Goal: Task Accomplishment & Management: Manage account settings

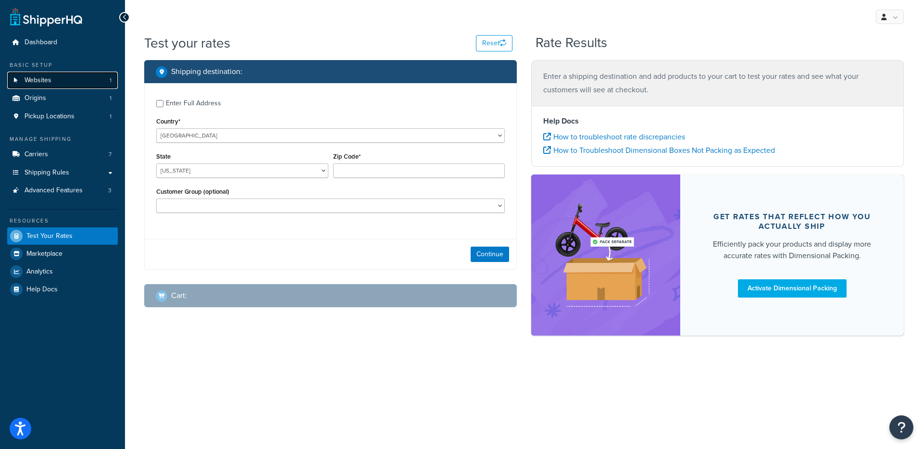
click at [74, 79] on link "Websites 1" at bounding box center [62, 81] width 111 height 18
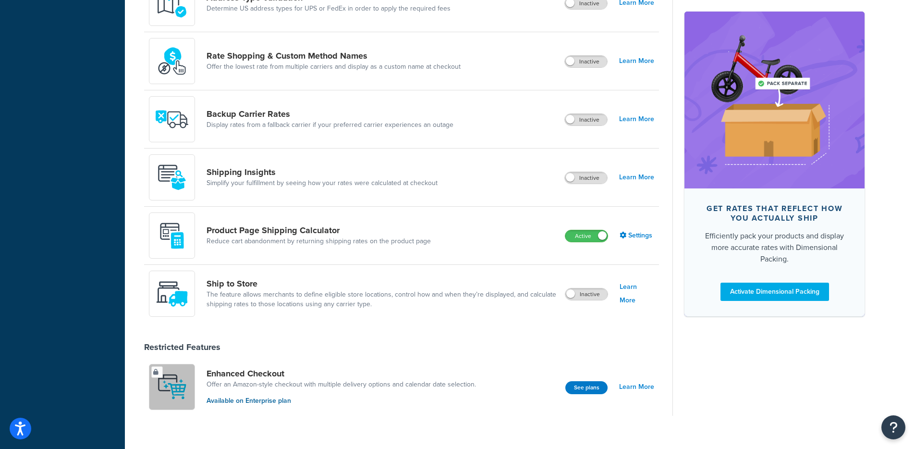
scroll to position [523, 0]
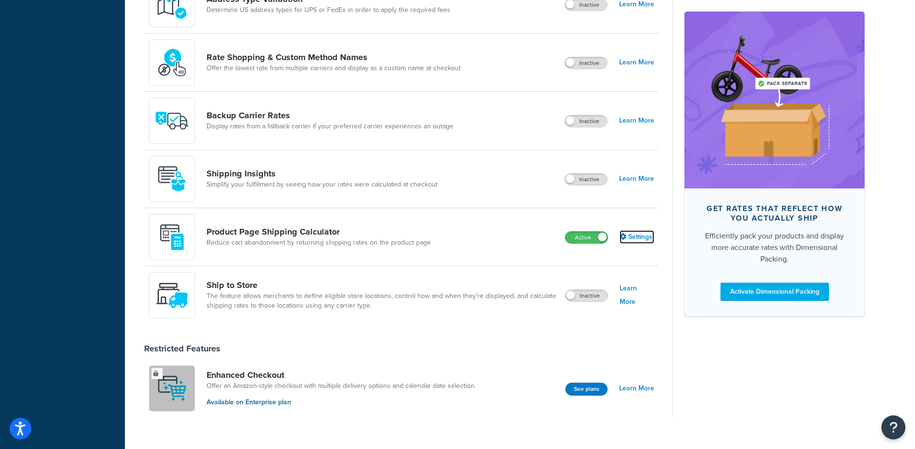
click at [631, 239] on link "Settings" at bounding box center [637, 236] width 35 height 13
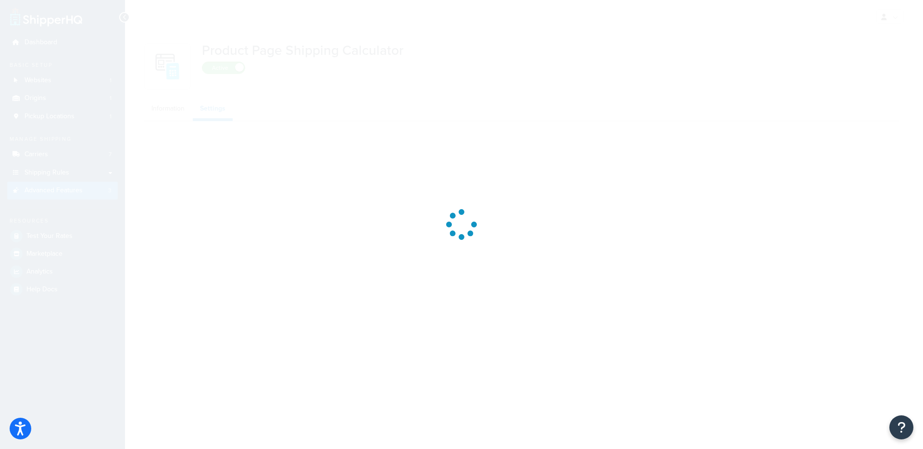
select select "US"
select select "false"
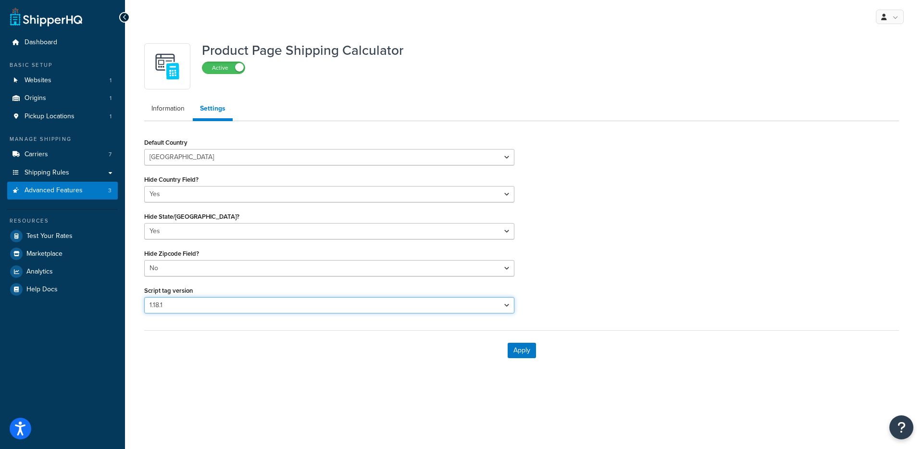
click at [197, 301] on select "Please select a script tag 1.18.1 1.20.1" at bounding box center [329, 305] width 370 height 16
click at [205, 300] on select "Please select a script tag 1.18.1 1.20.1" at bounding box center [329, 305] width 370 height 16
select select "31"
click at [144, 297] on select "Please select a script tag 1.18.1 1.20.1" at bounding box center [329, 305] width 370 height 16
click at [529, 348] on button "Apply" at bounding box center [521, 350] width 28 height 15
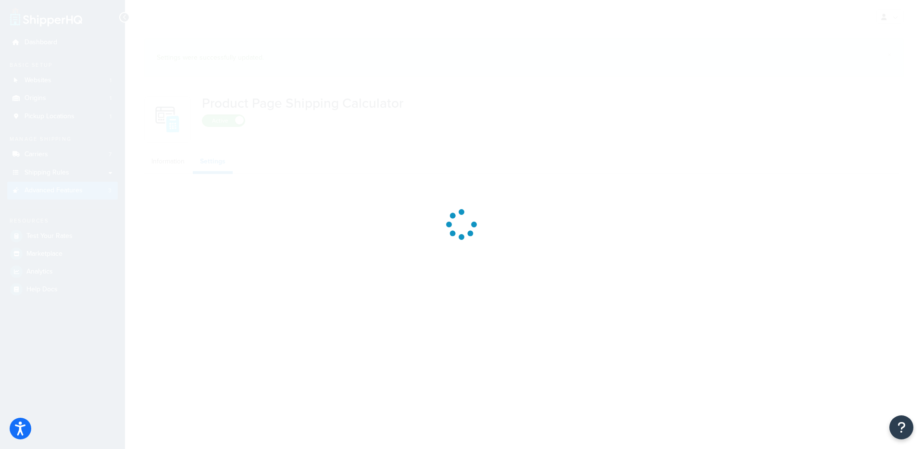
select select "US"
select select "false"
select select "31"
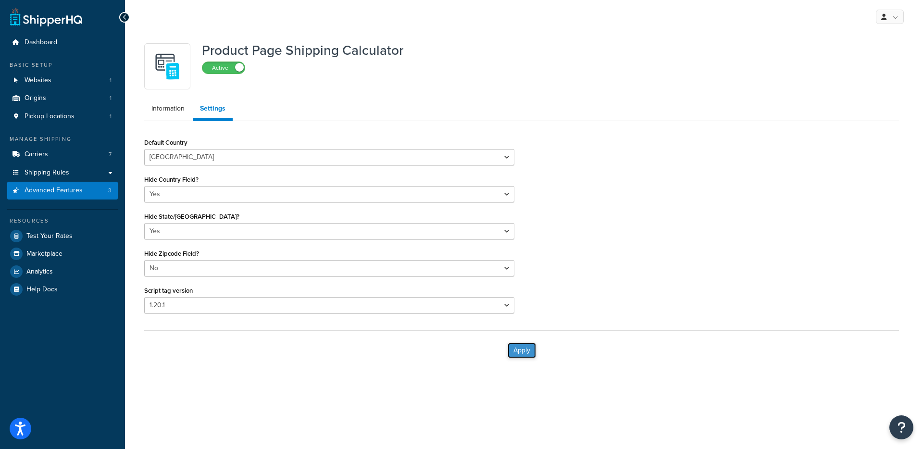
click at [527, 345] on button "Apply" at bounding box center [521, 350] width 28 height 15
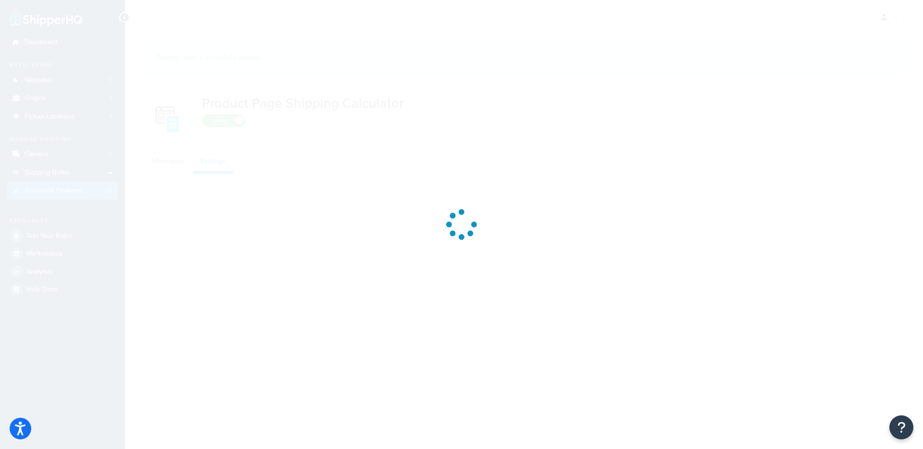
select select "US"
select select "false"
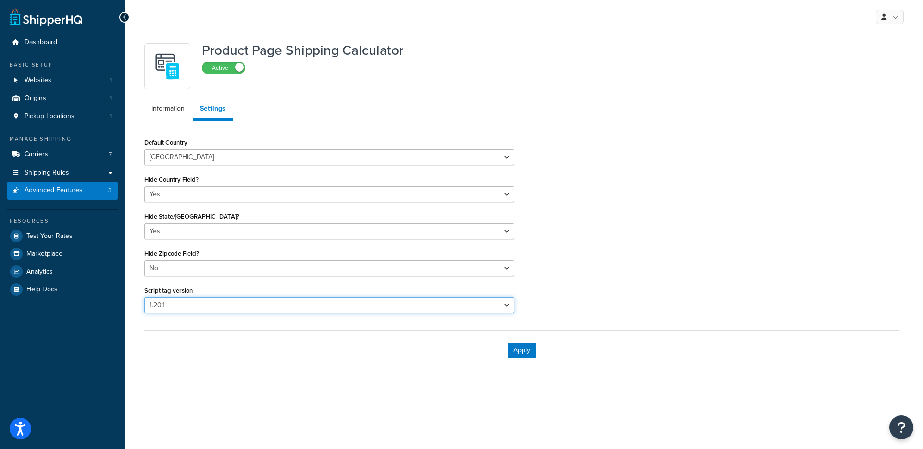
click at [175, 303] on select "Please select a script tag 1.18.1 1.20.1" at bounding box center [329, 305] width 370 height 16
select select "30"
click at [144, 297] on select "Please select a script tag 1.18.1 1.20.1" at bounding box center [329, 305] width 370 height 16
click at [517, 348] on button "Apply" at bounding box center [521, 350] width 28 height 15
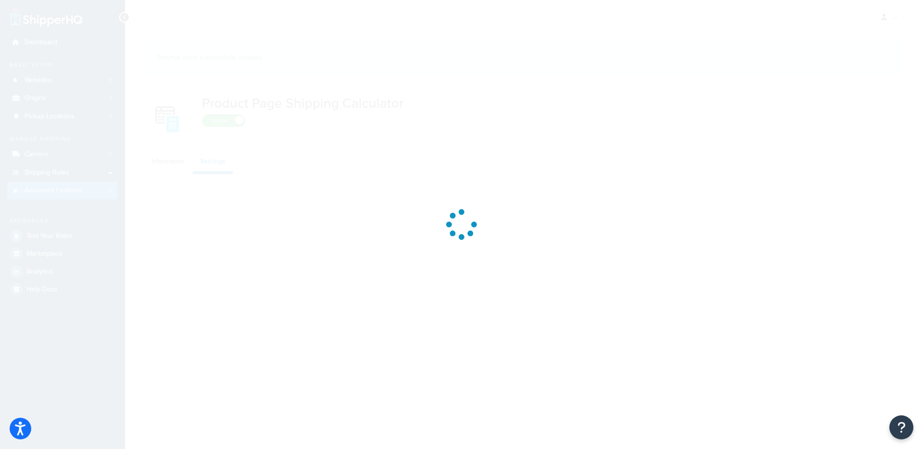
select select "US"
select select "false"
select select "30"
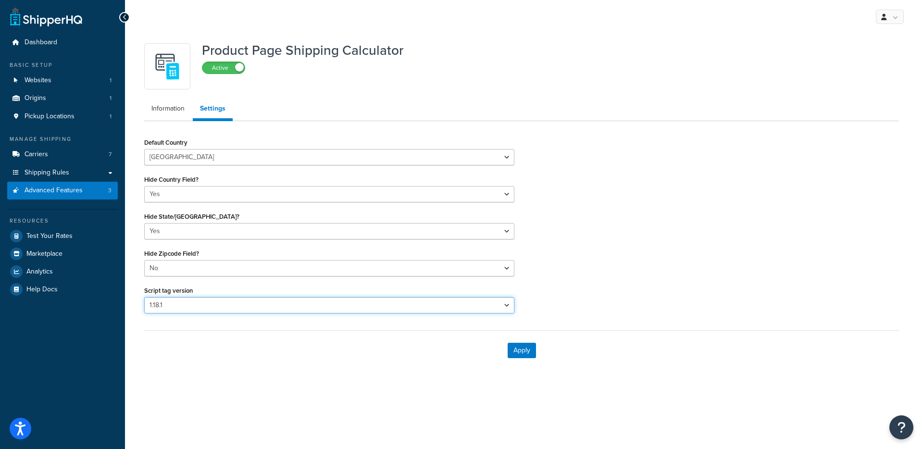
click at [184, 311] on select "Please select a script tag 1.18.1 1.20.1" at bounding box center [329, 305] width 370 height 16
click at [510, 353] on button "Apply" at bounding box center [521, 350] width 28 height 15
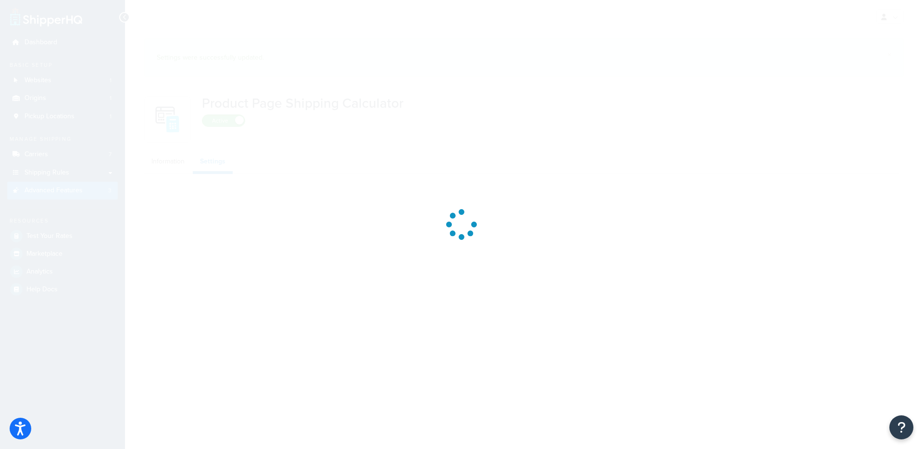
select select "US"
select select "false"
select select "30"
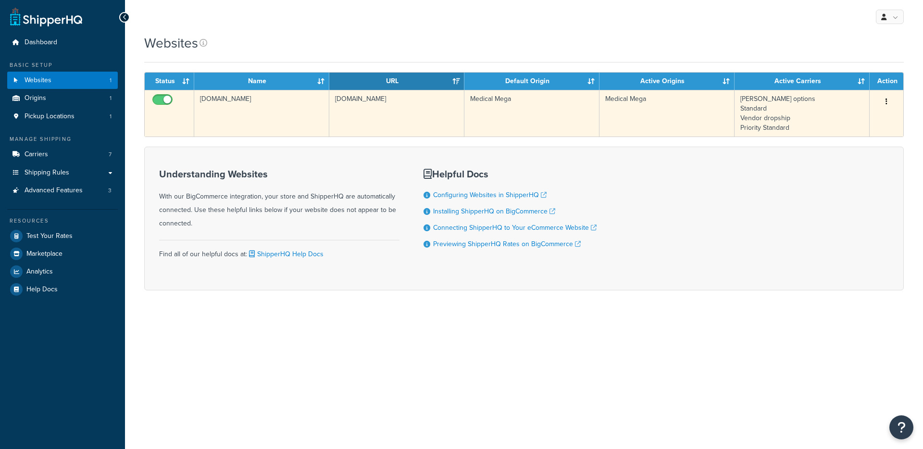
click at [273, 112] on td "[DOMAIN_NAME]" at bounding box center [261, 113] width 135 height 47
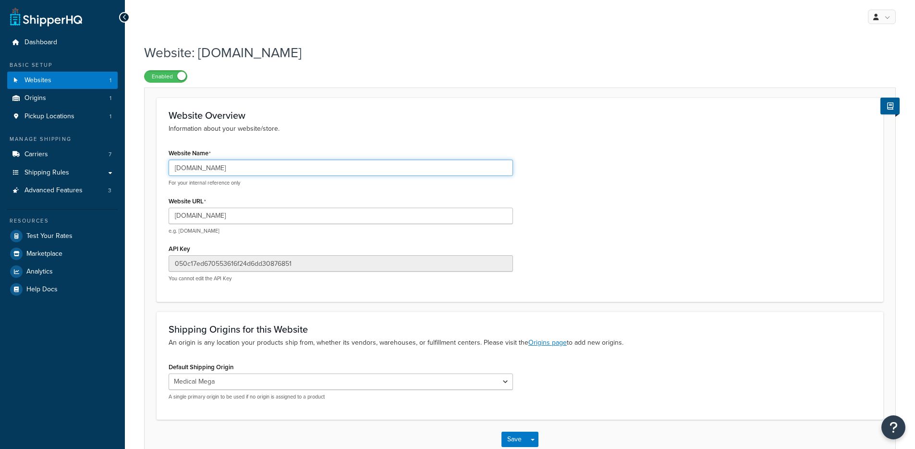
click at [242, 166] on input "medical-mega.mybigcommerce.com" at bounding box center [341, 168] width 345 height 16
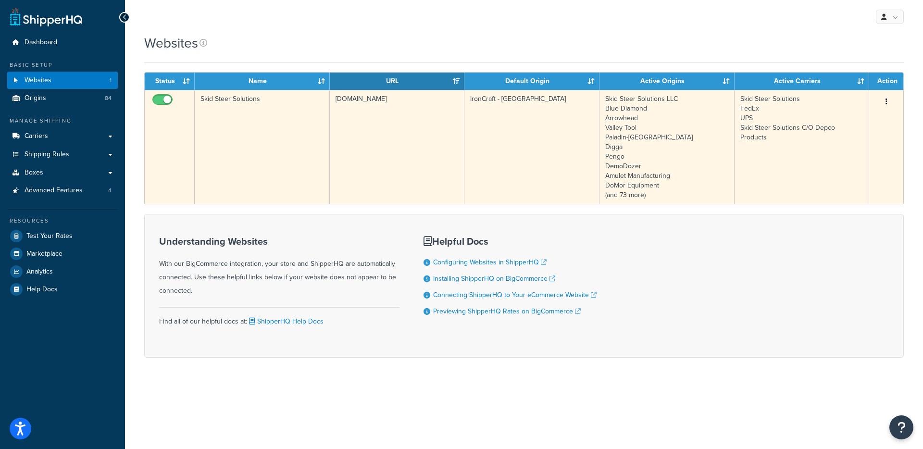
click at [252, 135] on td "Skid Steer Solutions" at bounding box center [262, 147] width 135 height 114
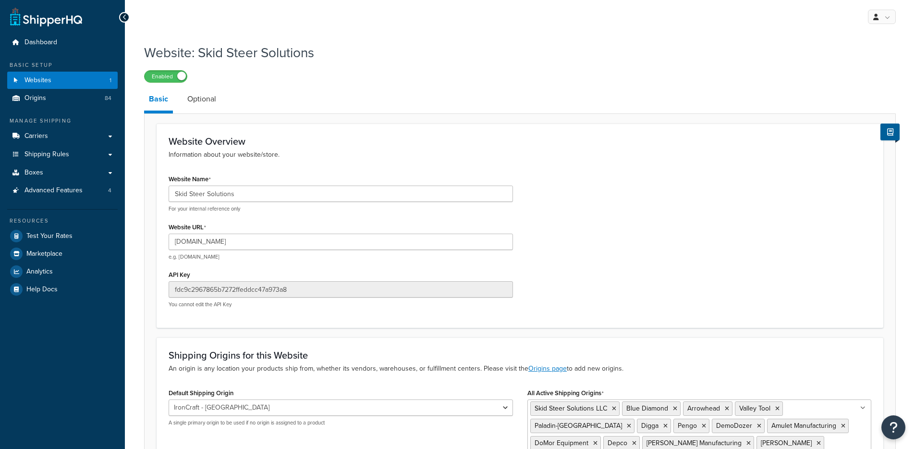
select select "103707"
click at [228, 241] on input "[DOMAIN_NAME]" at bounding box center [341, 242] width 345 height 16
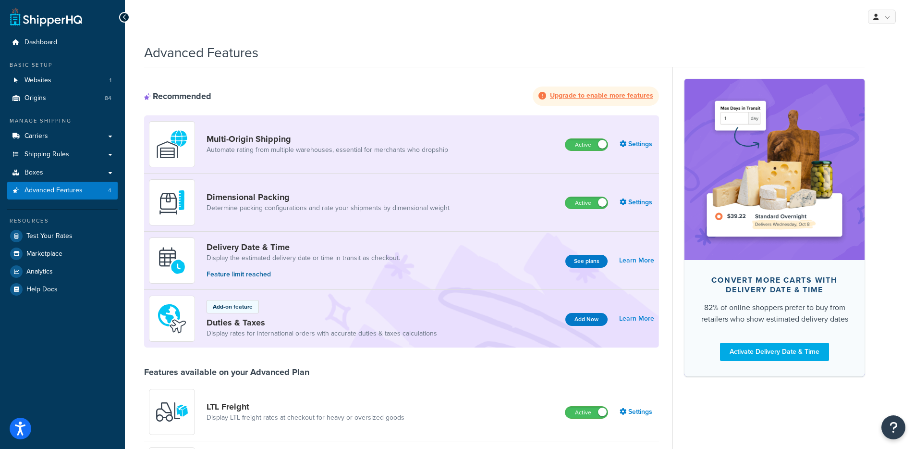
scroll to position [445, 0]
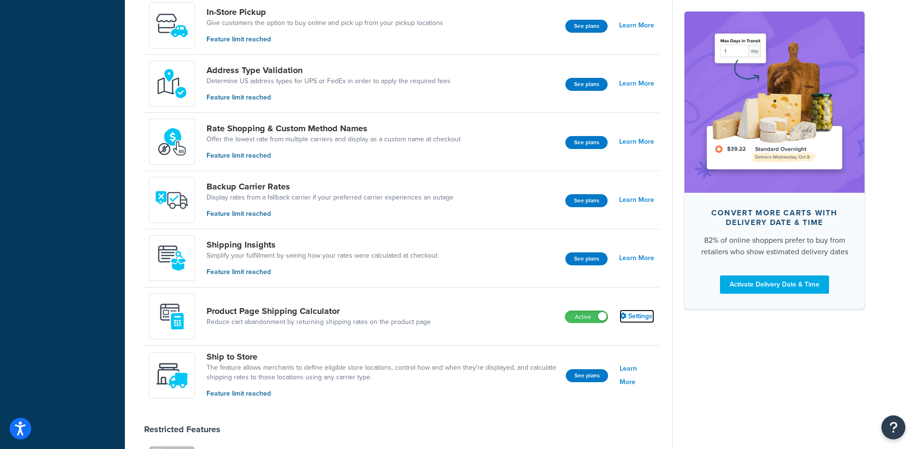
click at [640, 321] on link "Settings" at bounding box center [637, 315] width 35 height 13
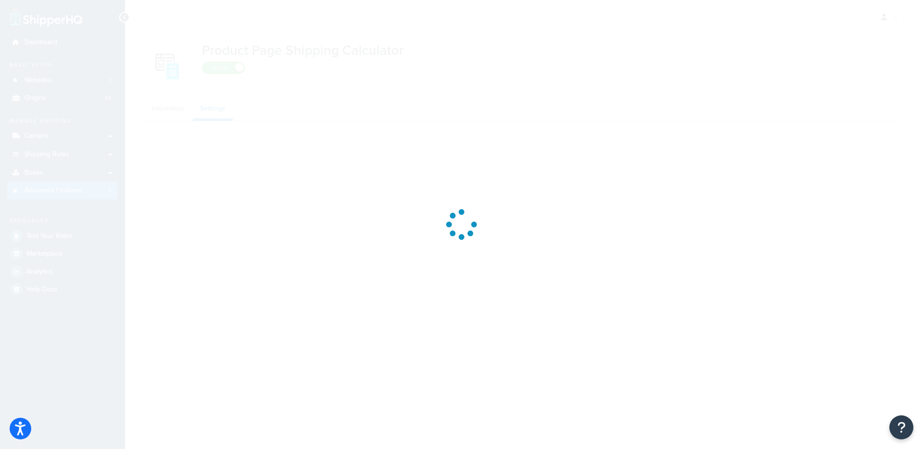
select select "US"
select select "false"
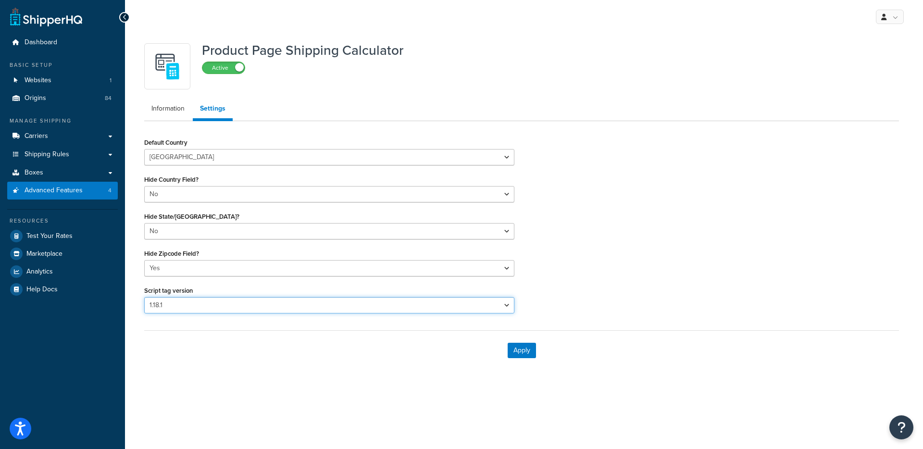
click at [438, 304] on select "Please select a script tag 1.18.1 1.20.1" at bounding box center [329, 305] width 370 height 16
select select "31"
click at [144, 297] on select "Please select a script tag 1.18.1 1.20.1" at bounding box center [329, 305] width 370 height 16
click at [526, 352] on button "Apply" at bounding box center [521, 350] width 28 height 15
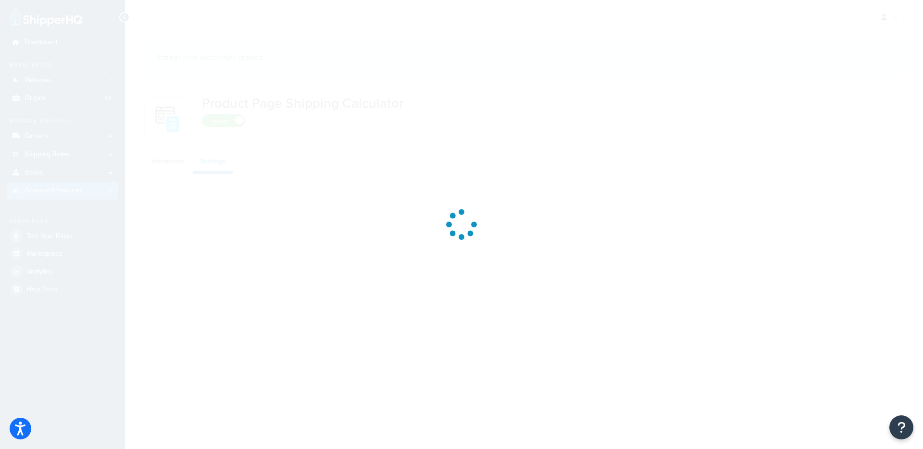
select select "US"
select select "false"
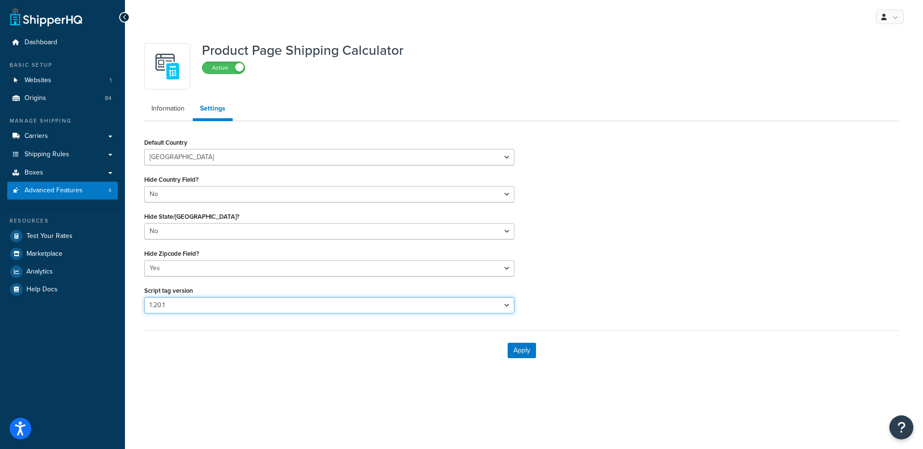
click at [194, 306] on select "Please select a script tag 1.18.1 1.20.1" at bounding box center [329, 305] width 370 height 16
select select "30"
click at [144, 297] on select "Please select a script tag 1.18.1 1.20.1" at bounding box center [329, 305] width 370 height 16
click at [526, 348] on button "Apply" at bounding box center [521, 350] width 28 height 15
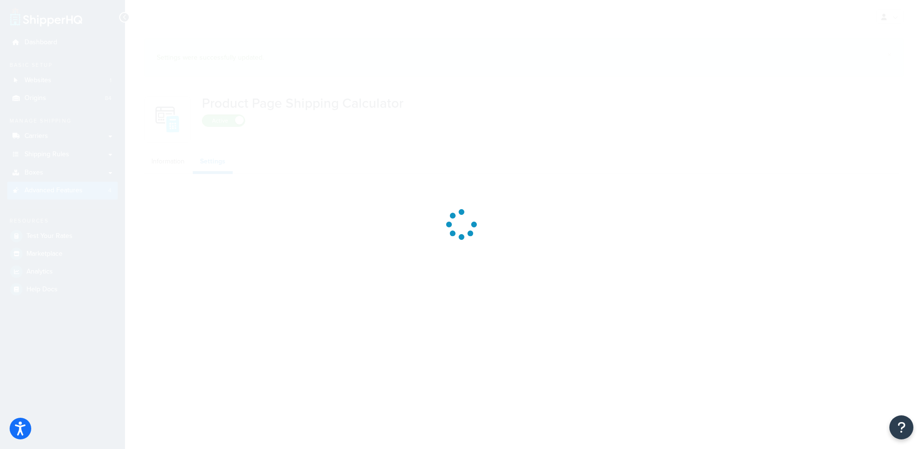
select select "US"
select select "false"
select select "30"
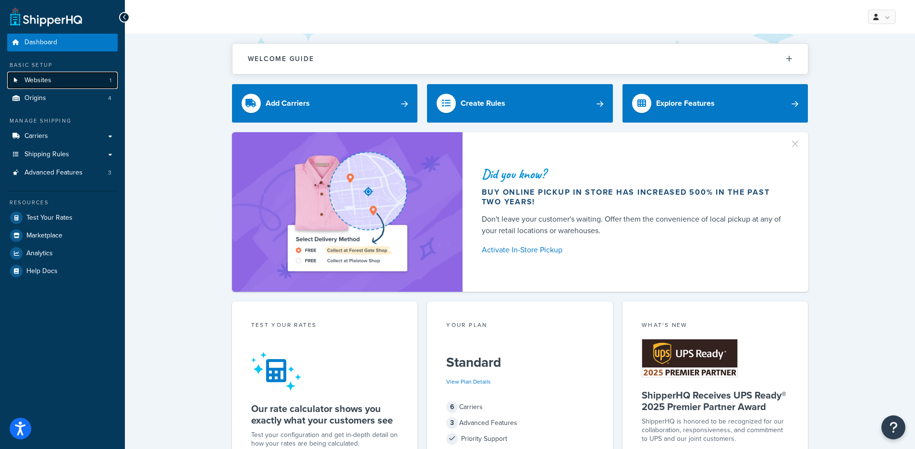
click at [73, 82] on link "Websites 1" at bounding box center [62, 81] width 111 height 18
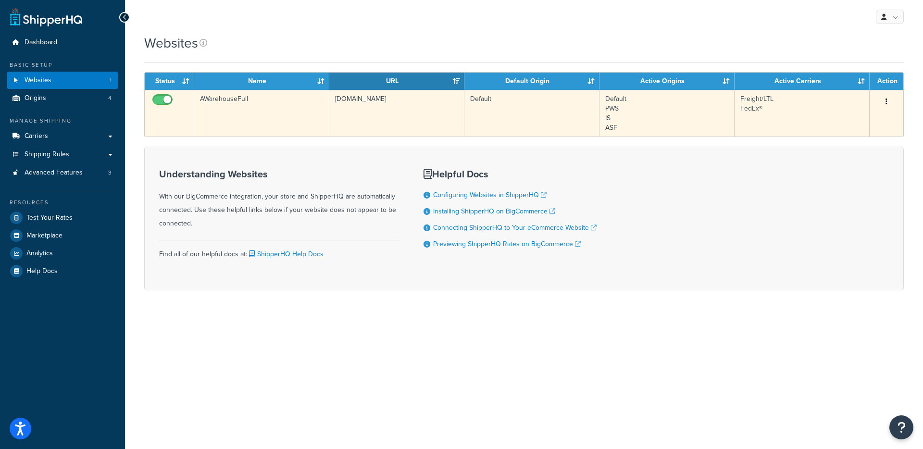
click at [366, 110] on td "[DOMAIN_NAME]" at bounding box center [396, 113] width 135 height 47
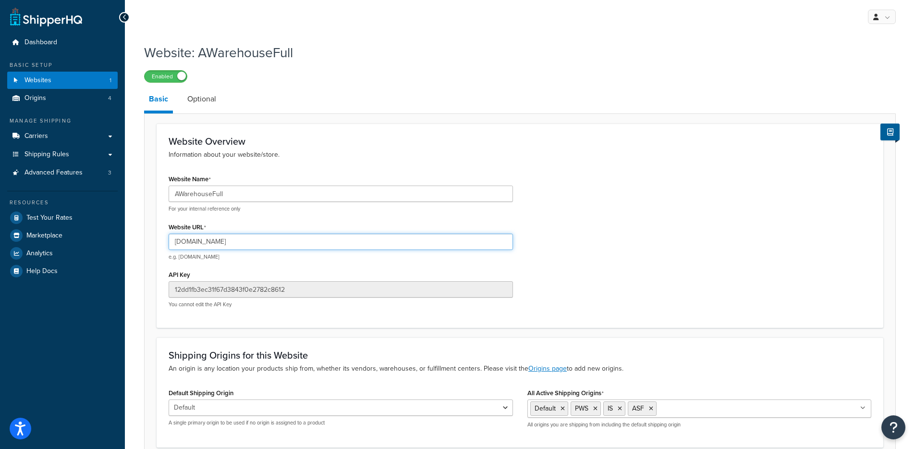
click at [226, 242] on input "www.awarehousefull.com" at bounding box center [341, 242] width 345 height 16
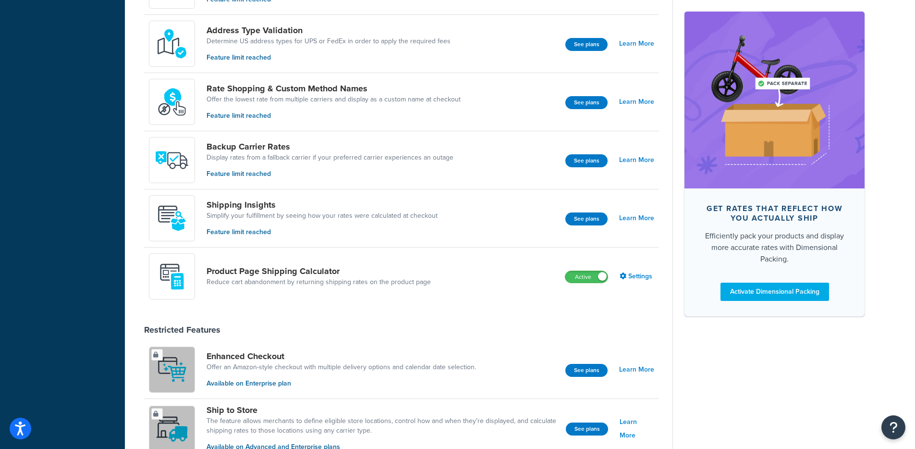
scroll to position [476, 0]
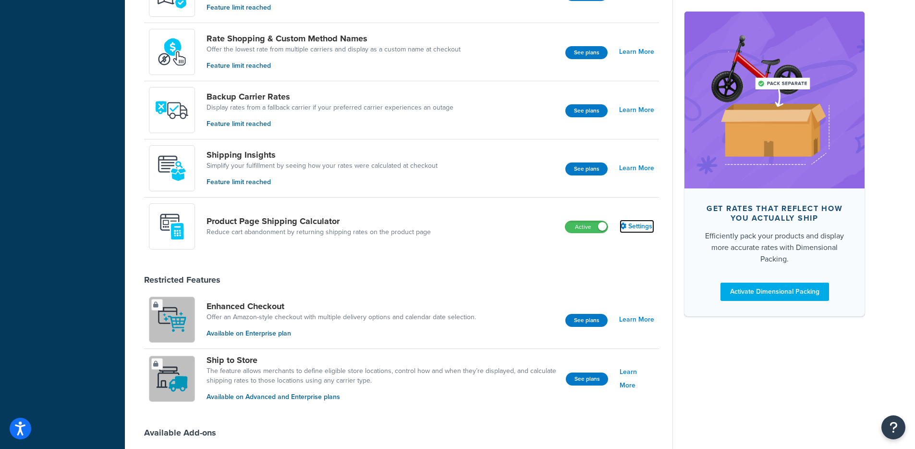
click at [636, 225] on link "Settings" at bounding box center [637, 226] width 35 height 13
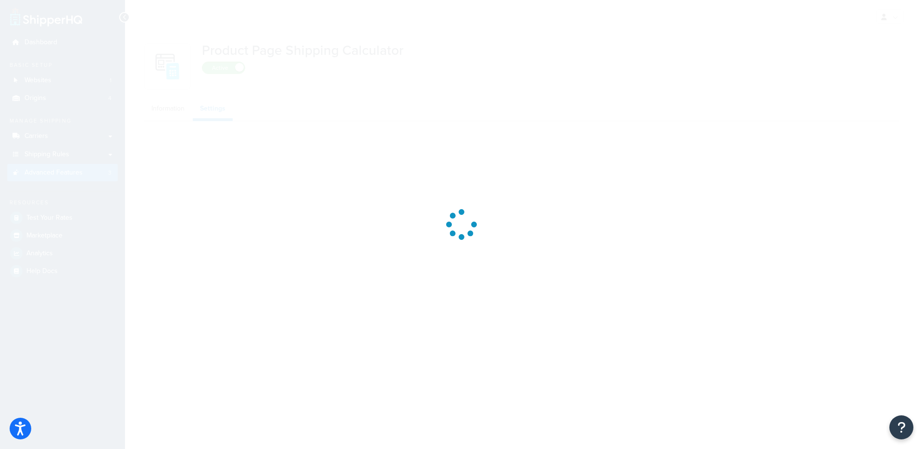
select select "US"
select select "false"
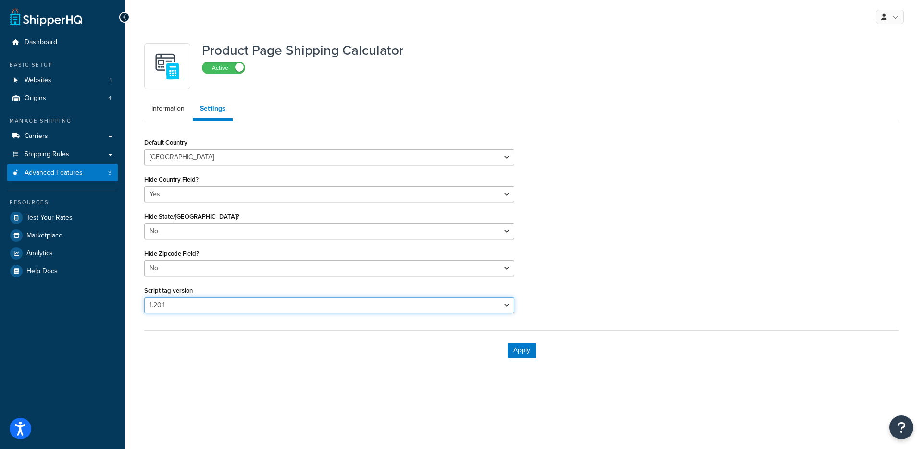
click at [248, 305] on select "Please select a script tag 1.18.1 1.20.1" at bounding box center [329, 305] width 370 height 16
select select "30"
click at [144, 297] on select "Please select a script tag 1.18.1 1.20.1" at bounding box center [329, 305] width 370 height 16
click at [514, 351] on button "Apply" at bounding box center [521, 350] width 28 height 15
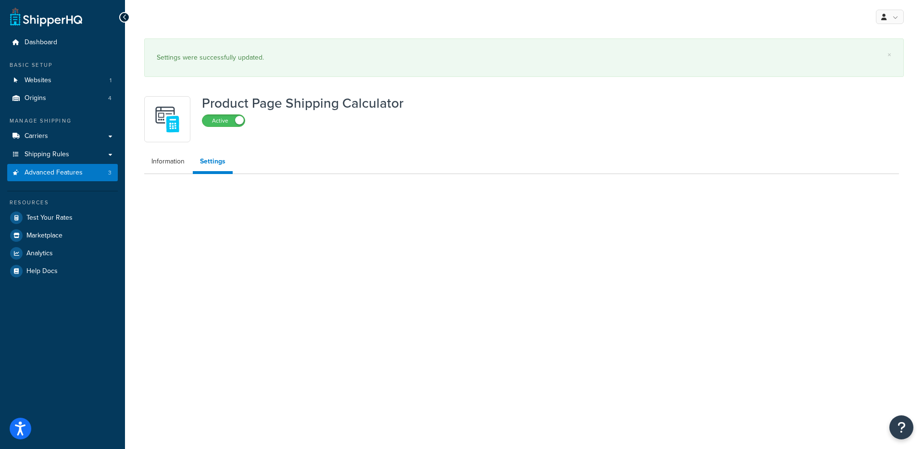
select select "US"
select select "false"
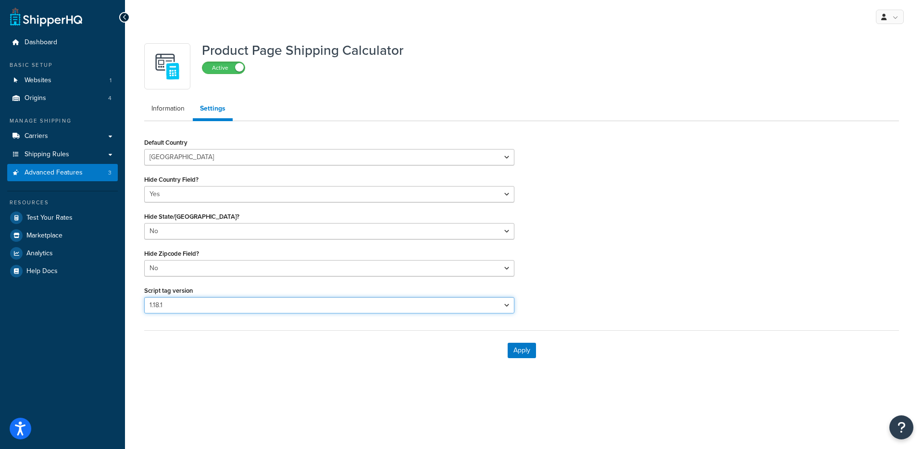
click at [255, 297] on select "Please select a script tag 1.18.1 1.20.1" at bounding box center [329, 305] width 370 height 16
select select "31"
click at [144, 297] on select "Please select a script tag 1.18.1 1.20.1" at bounding box center [329, 305] width 370 height 16
click at [519, 351] on button "Apply" at bounding box center [521, 350] width 28 height 15
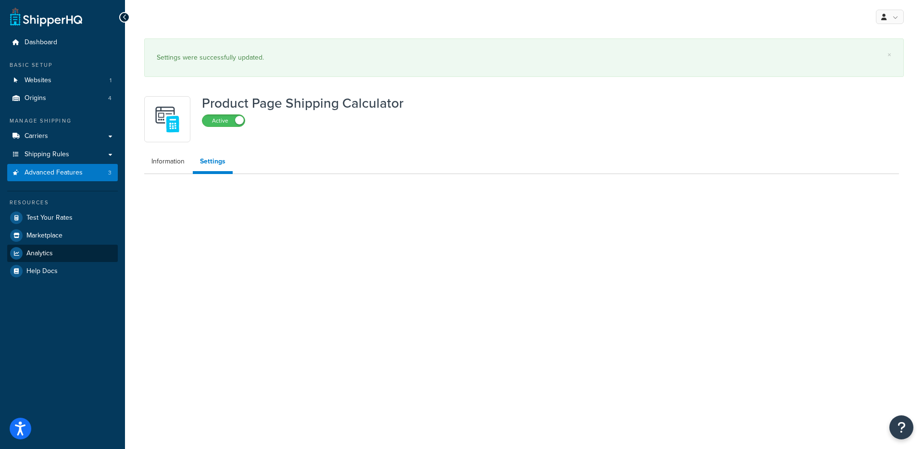
select select "US"
select select "false"
select select "31"
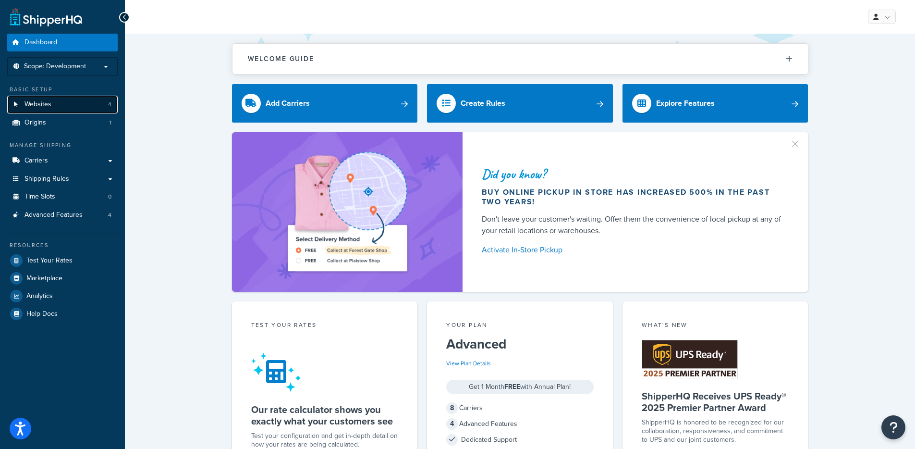
click at [96, 109] on link "Websites 4" at bounding box center [62, 105] width 111 height 18
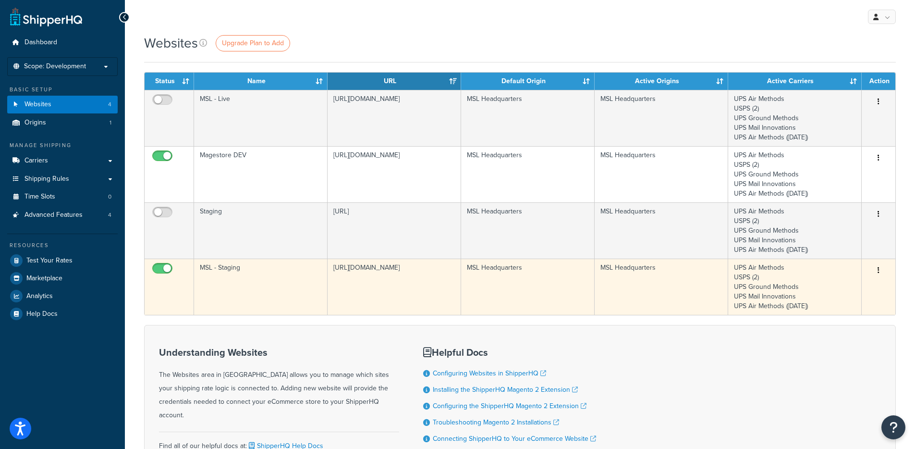
click at [263, 278] on td "MSL - Staging" at bounding box center [261, 287] width 134 height 56
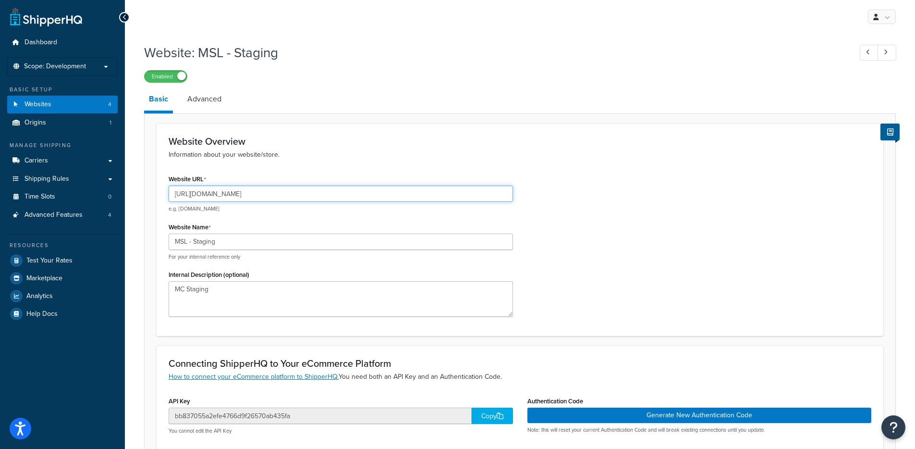
drag, startPoint x: 196, startPoint y: 195, endPoint x: 284, endPoint y: 195, distance: 87.9
click at [284, 195] on input "[URL][DOMAIN_NAME]" at bounding box center [341, 193] width 345 height 16
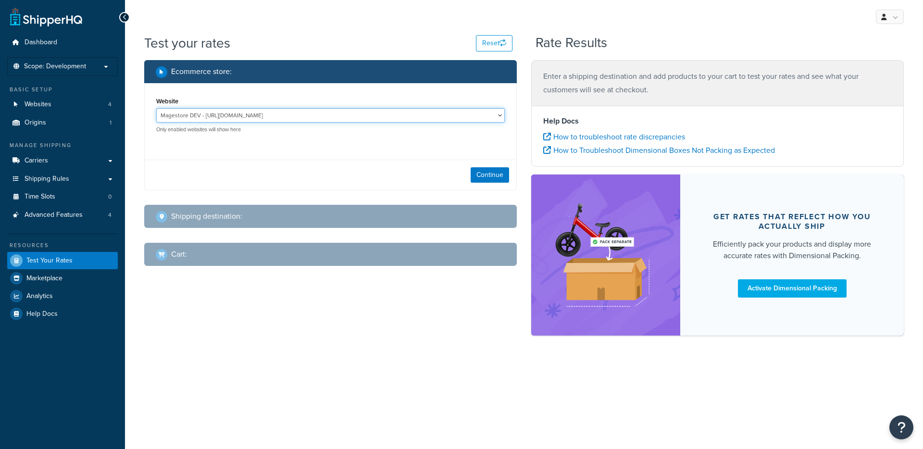
click at [321, 117] on select "Magestore DEV - https://p1054.dev.magestore.com/ MSL - Staging - https://mcstag…" at bounding box center [330, 115] width 348 height 14
select select "bb837055a2efe4766d9f26570ab435fa"
click at [156, 108] on select "Magestore DEV - https://p1054.dev.magestore.com/ MSL - Staging - https://mcstag…" at bounding box center [330, 115] width 348 height 14
click at [497, 175] on button "Continue" at bounding box center [489, 174] width 38 height 15
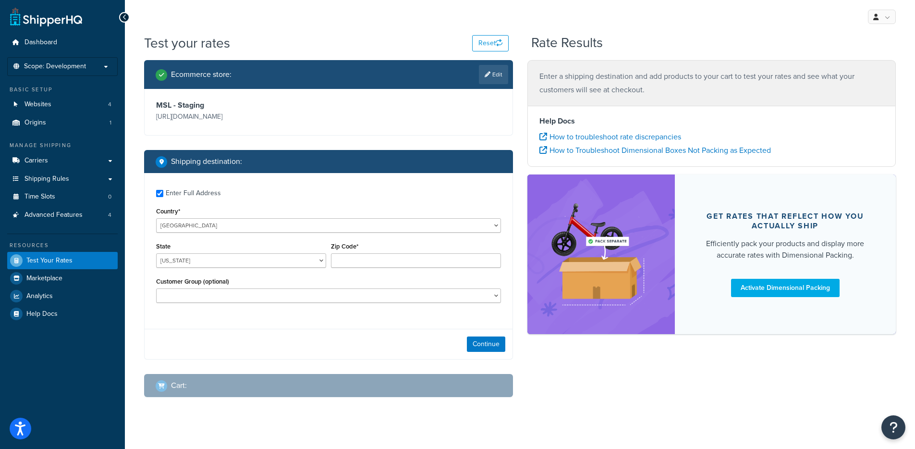
checkbox input "true"
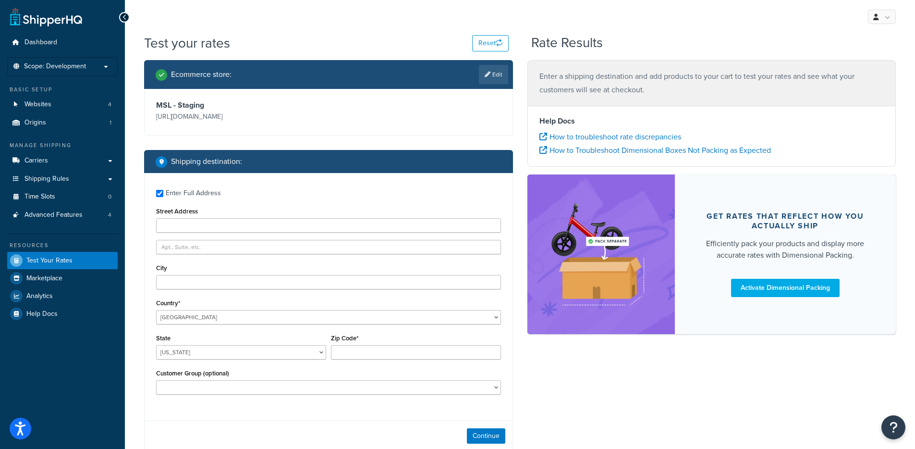
type input "151 N Michigan Ave"
type input "Chicago"
type input "60601"
select select "IL"
select select "Wholesale"
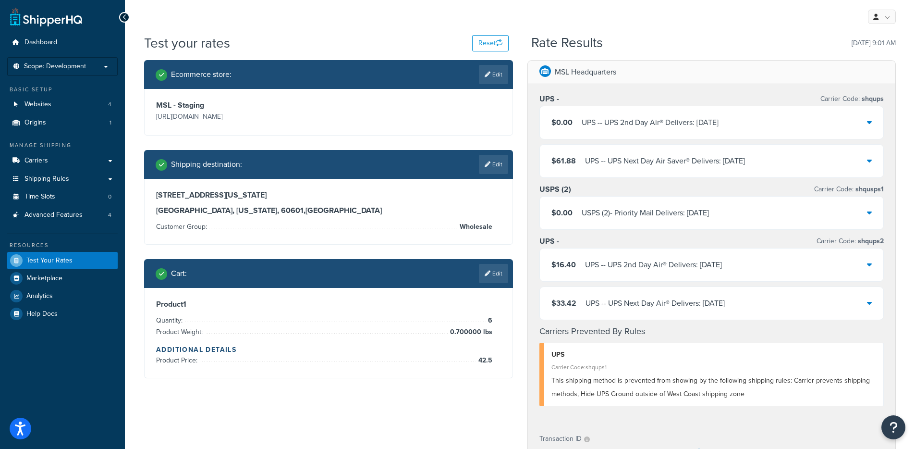
click at [635, 256] on div "$16.40 UPS - - UPS 2nd Day Air® Delivers: 9/13/2025" at bounding box center [712, 264] width 344 height 33
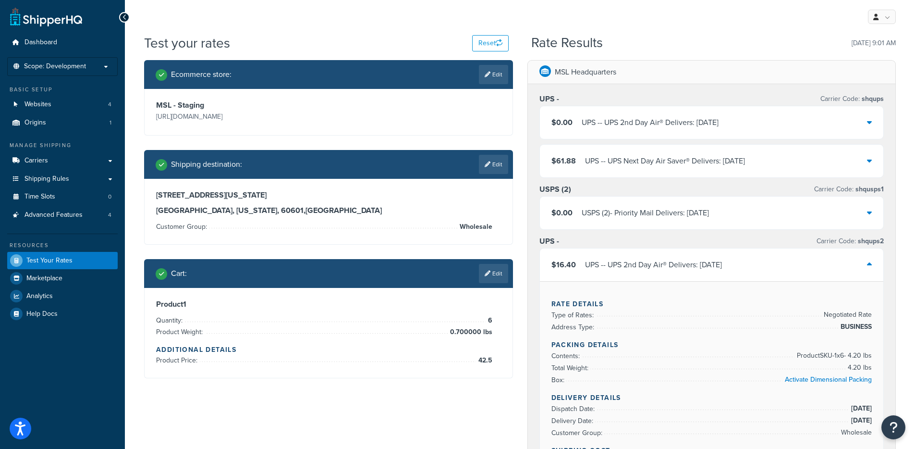
click at [686, 268] on div "UPS - - UPS 2nd Day Air® Delivers: 9/13/2025" at bounding box center [653, 264] width 137 height 13
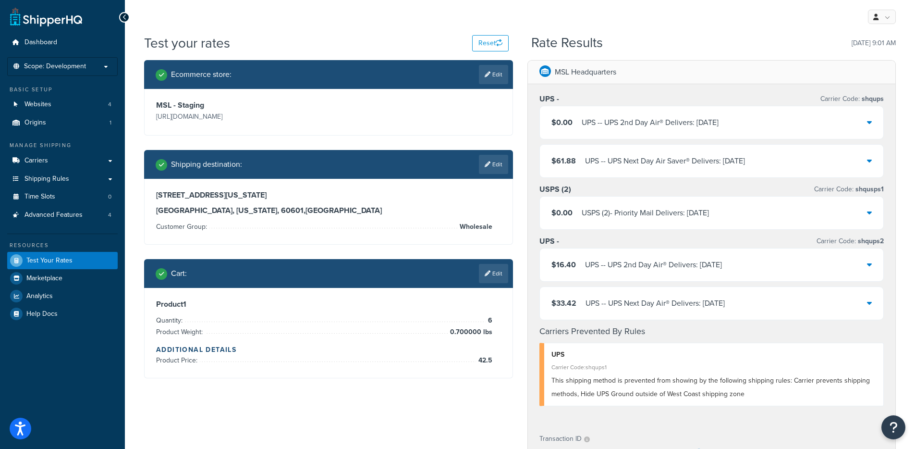
click at [722, 265] on div "UPS - - UPS 2nd Day Air® Delivers: 9/13/2025" at bounding box center [653, 264] width 137 height 13
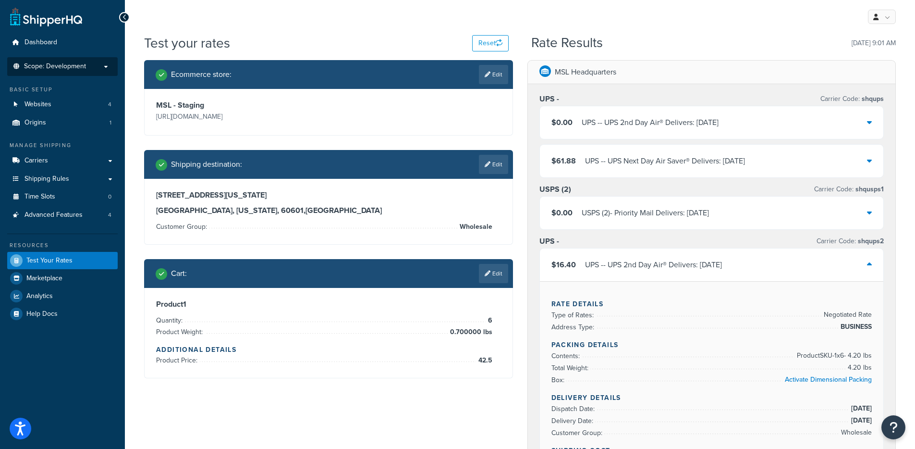
click at [91, 66] on p "Scope: Development" at bounding box center [63, 66] width 102 height 8
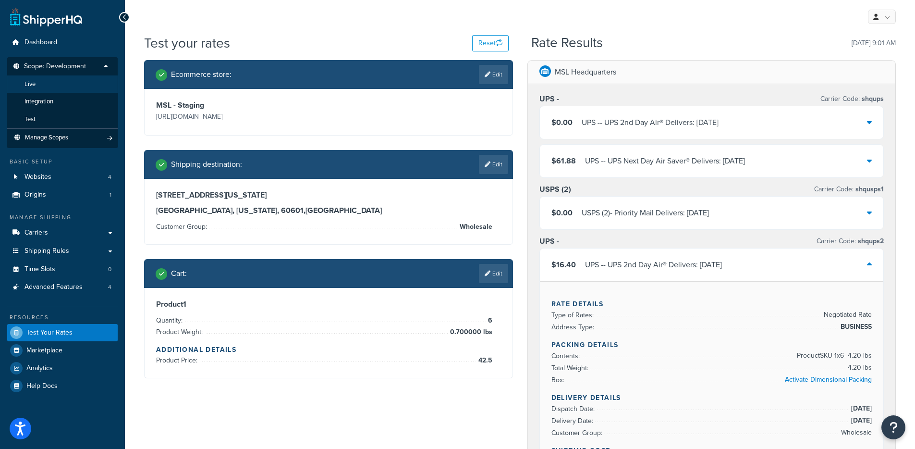
click at [76, 79] on li "Live" at bounding box center [62, 84] width 111 height 18
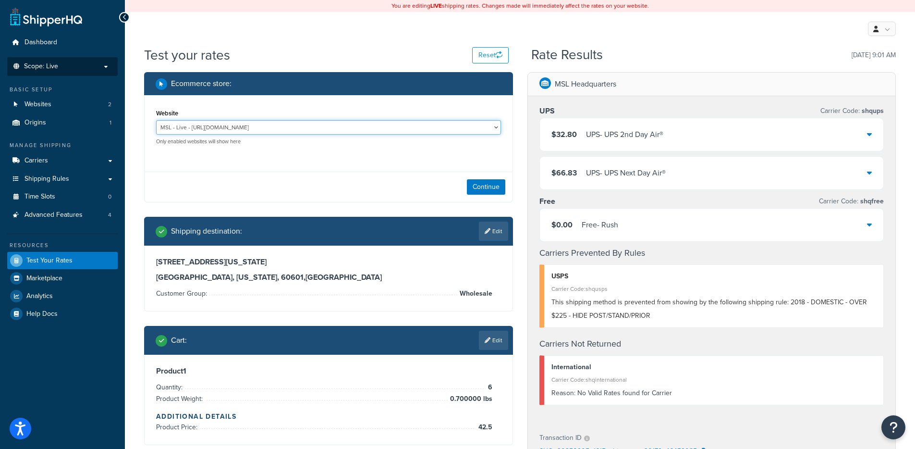
click at [243, 130] on select "MSL - Live - https://www.mr-s-leather.com MSL - Staging - https://mcstaging.mr-…" at bounding box center [328, 127] width 345 height 14
click at [156, 120] on select "MSL - Live - https://www.mr-s-leather.com MSL - Staging - https://mcstaging.mr-…" at bounding box center [328, 127] width 345 height 14
click at [476, 186] on button "Continue" at bounding box center [486, 186] width 38 height 15
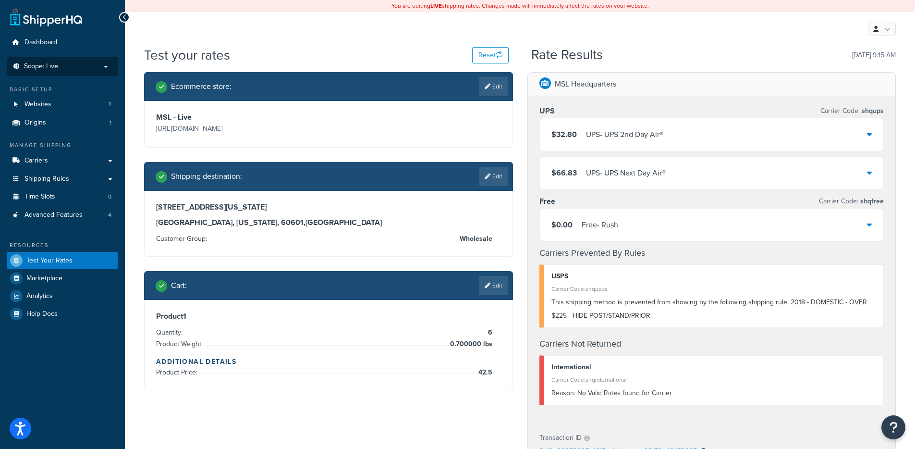
click at [646, 132] on div "UPS - UPS 2nd Day Air®" at bounding box center [624, 134] width 77 height 13
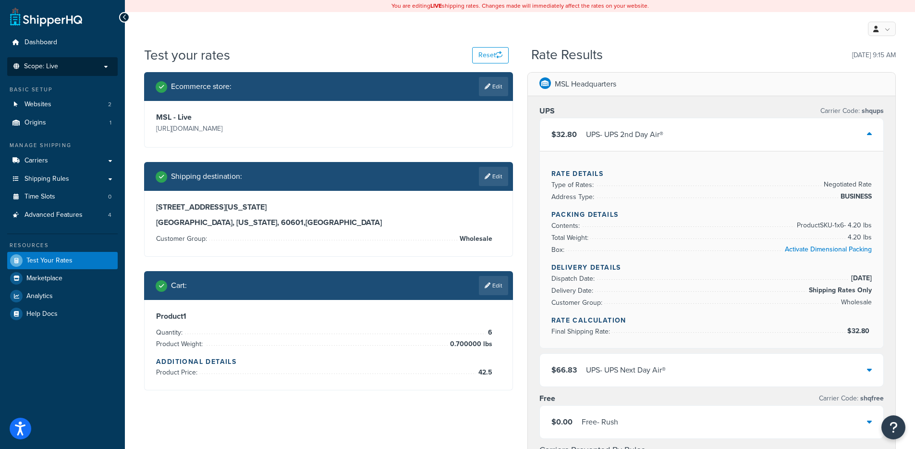
click at [623, 140] on div "UPS - UPS 2nd Day Air®" at bounding box center [624, 134] width 77 height 13
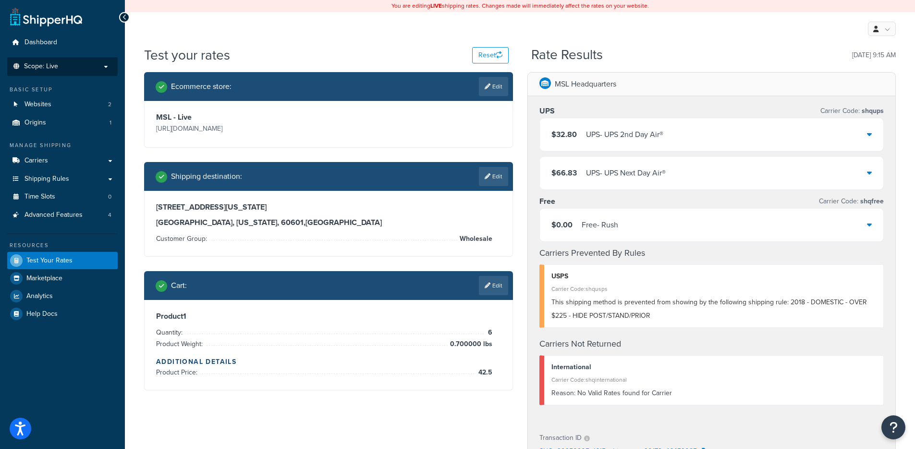
click at [623, 140] on div "UPS - UPS 2nd Day Air®" at bounding box center [624, 134] width 77 height 13
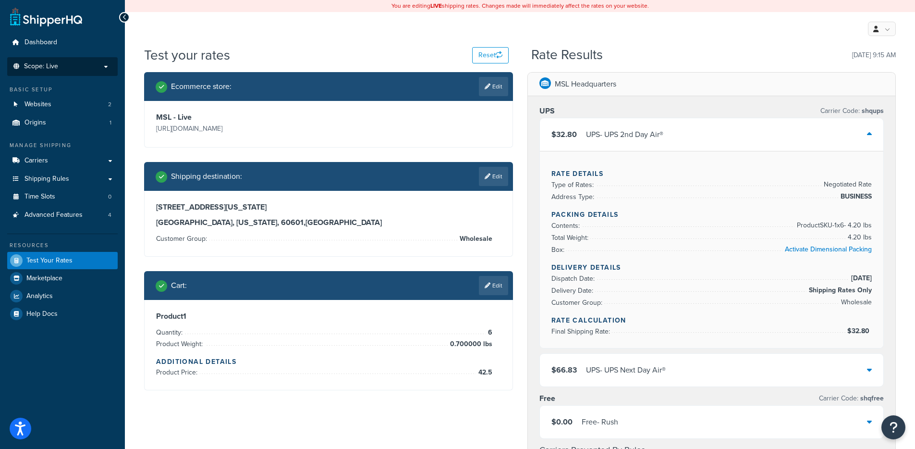
click at [623, 140] on div "UPS - UPS 2nd Day Air®" at bounding box center [624, 134] width 77 height 13
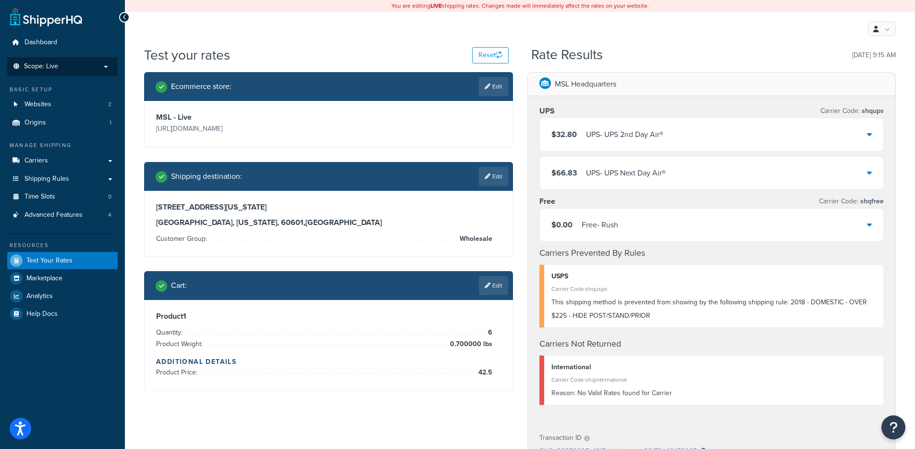
click at [623, 140] on div "UPS - UPS 2nd Day Air®" at bounding box center [624, 134] width 77 height 13
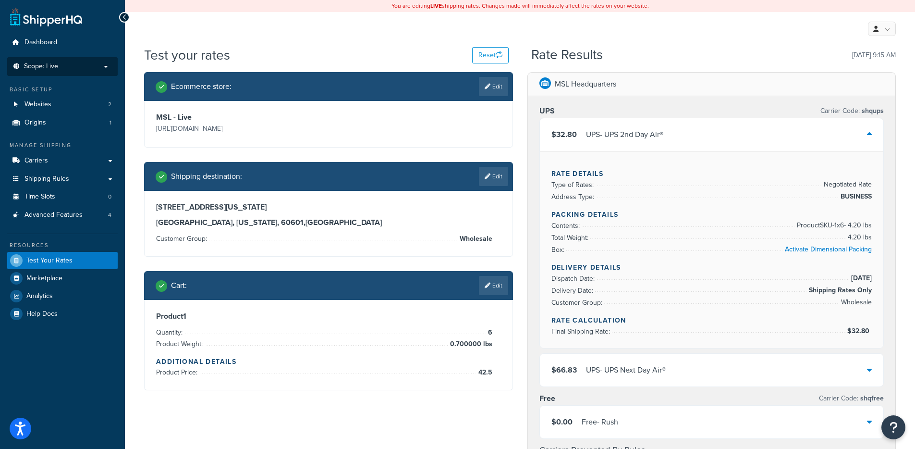
click at [623, 140] on div "UPS - UPS 2nd Day Air®" at bounding box center [624, 134] width 77 height 13
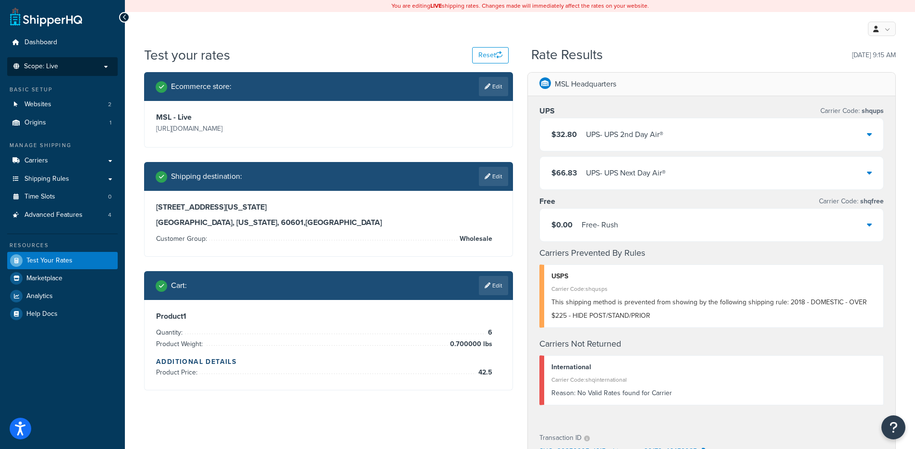
click at [75, 67] on p "Scope: Live" at bounding box center [63, 66] width 102 height 8
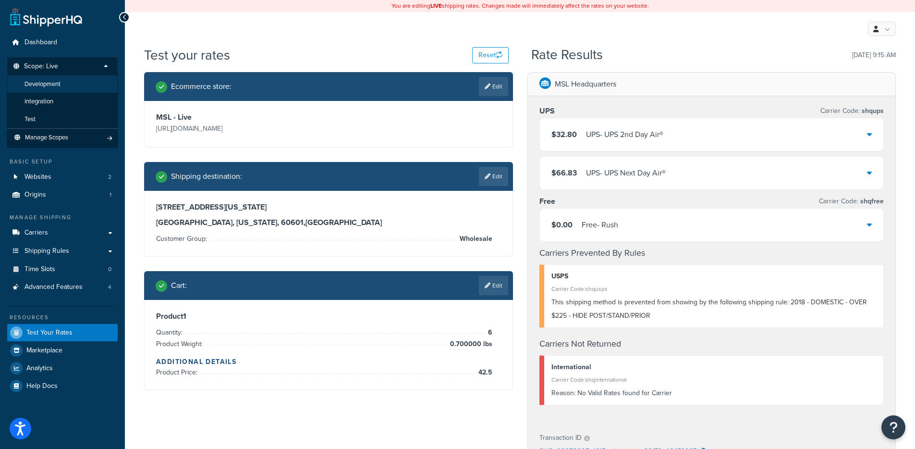
click at [64, 78] on li "Development" at bounding box center [62, 84] width 111 height 18
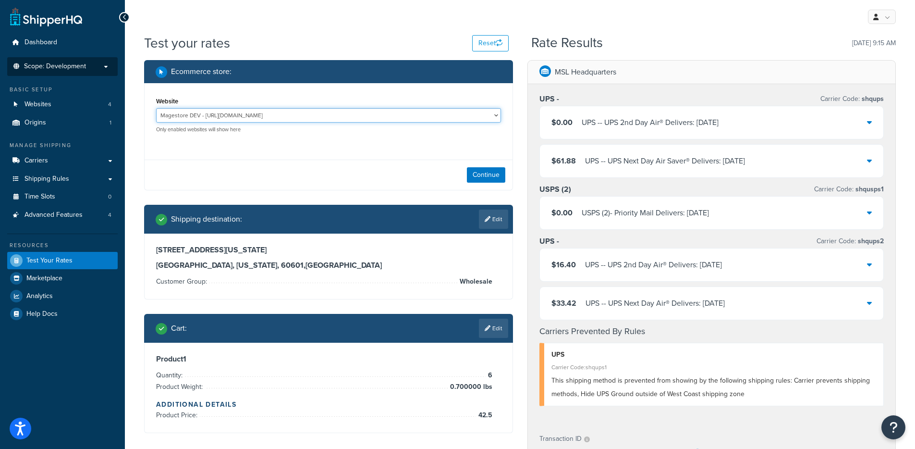
click at [298, 113] on select "Magestore DEV - https://p1054.dev.magestore.com/ MSL - Staging - https://mcstag…" at bounding box center [328, 115] width 345 height 14
select select "bb837055a2efe4766d9f26570ab435fa"
click at [156, 108] on select "Magestore DEV - https://p1054.dev.magestore.com/ MSL - Staging - https://mcstag…" at bounding box center [328, 115] width 345 height 14
click at [491, 171] on button "Continue" at bounding box center [486, 174] width 38 height 15
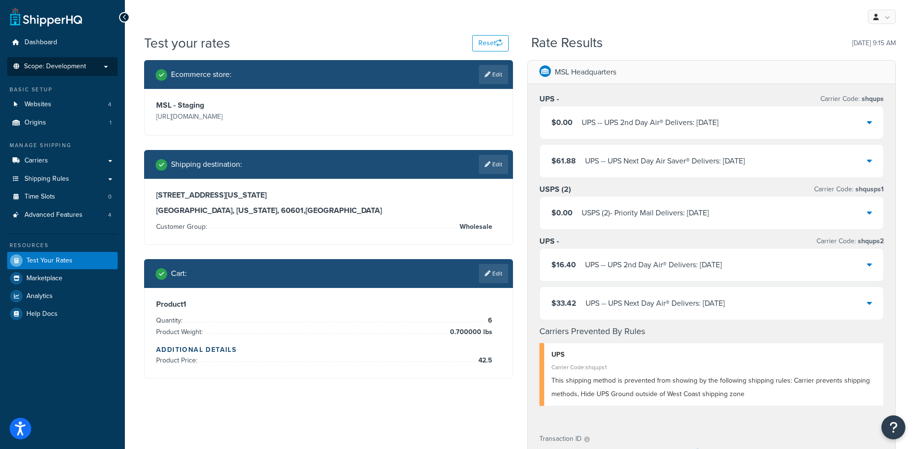
click at [568, 256] on div "$16.40 UPS - - UPS 2nd Day Air® Delivers: 9/13/2025" at bounding box center [712, 264] width 344 height 33
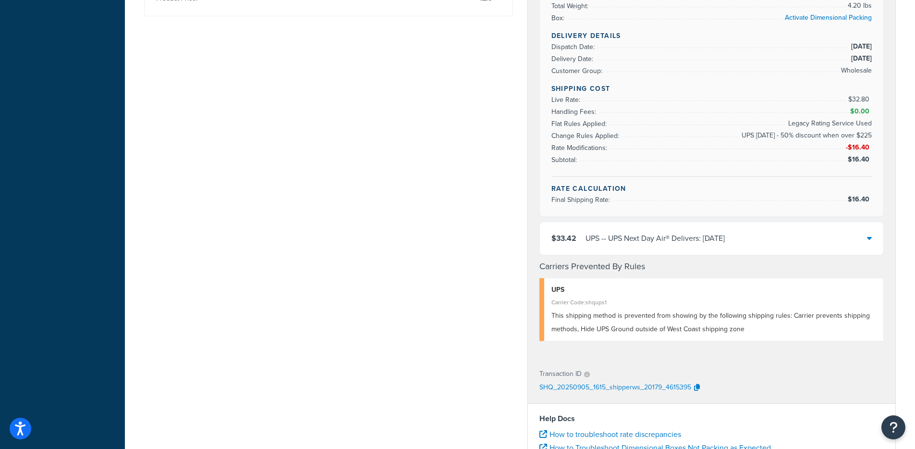
scroll to position [404, 0]
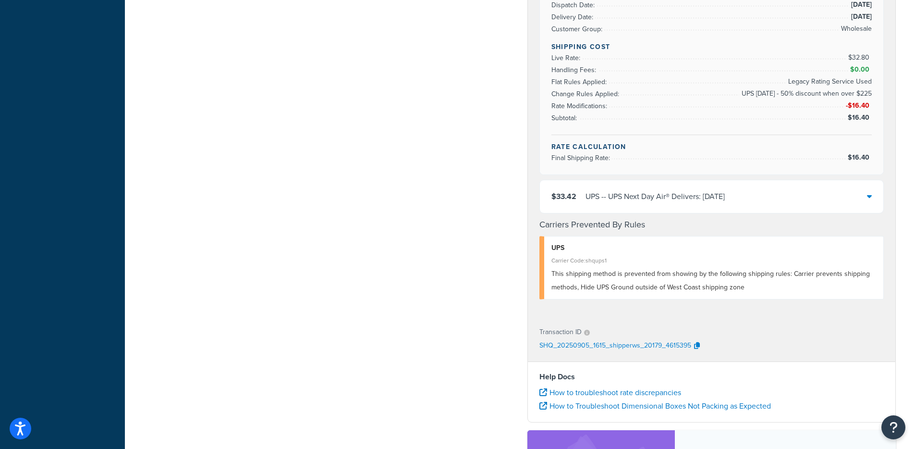
click at [669, 196] on div "UPS - - UPS Next Day Air® Delivers: 9/6/2025" at bounding box center [655, 196] width 139 height 13
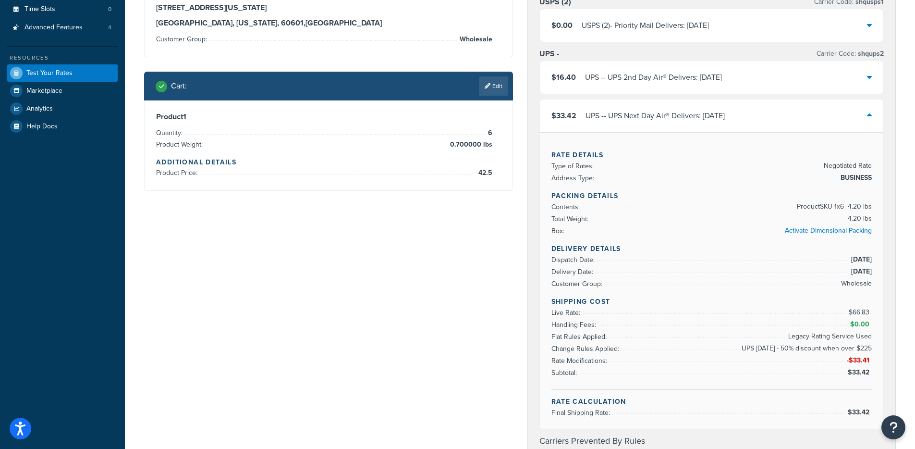
scroll to position [146, 0]
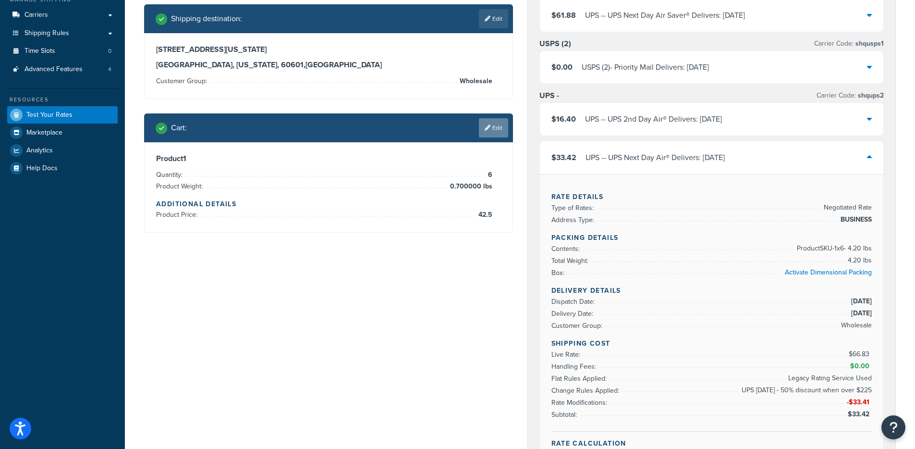
click at [495, 136] on link "Edit" at bounding box center [493, 127] width 29 height 19
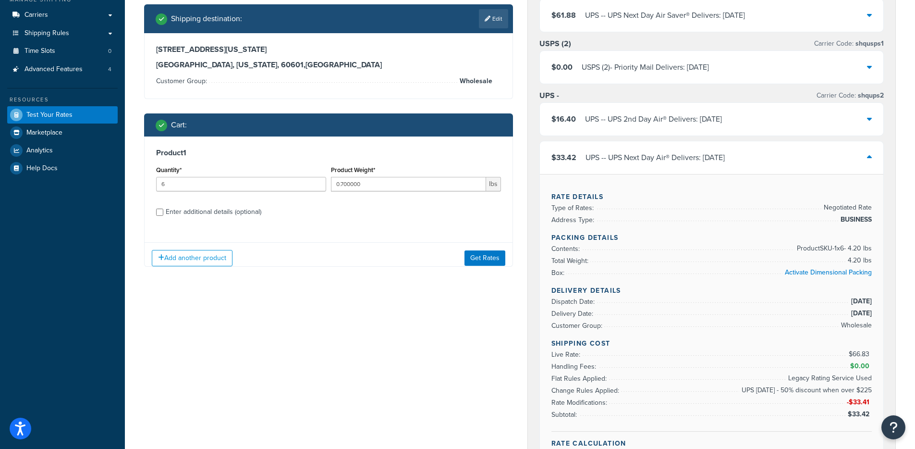
scroll to position [0, 0]
type input "5"
click at [315, 185] on input "5" at bounding box center [241, 184] width 170 height 14
click at [478, 259] on button "Get Rates" at bounding box center [485, 257] width 41 height 15
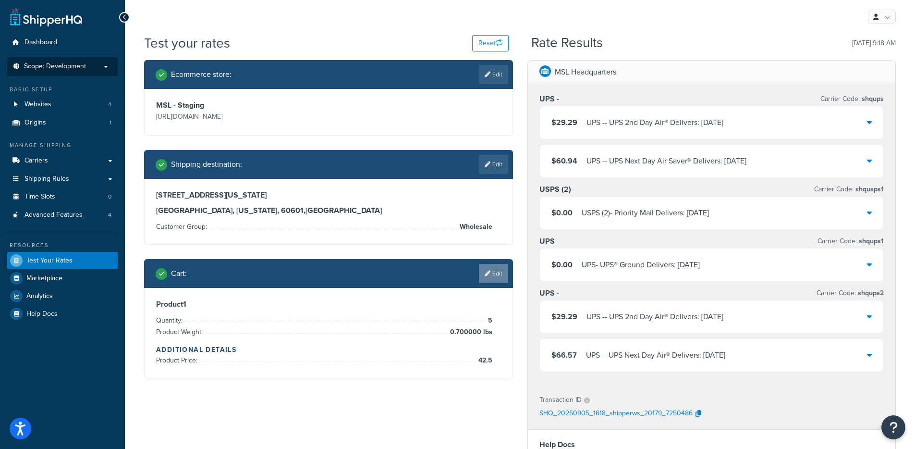
click at [494, 270] on link "Edit" at bounding box center [493, 273] width 29 height 19
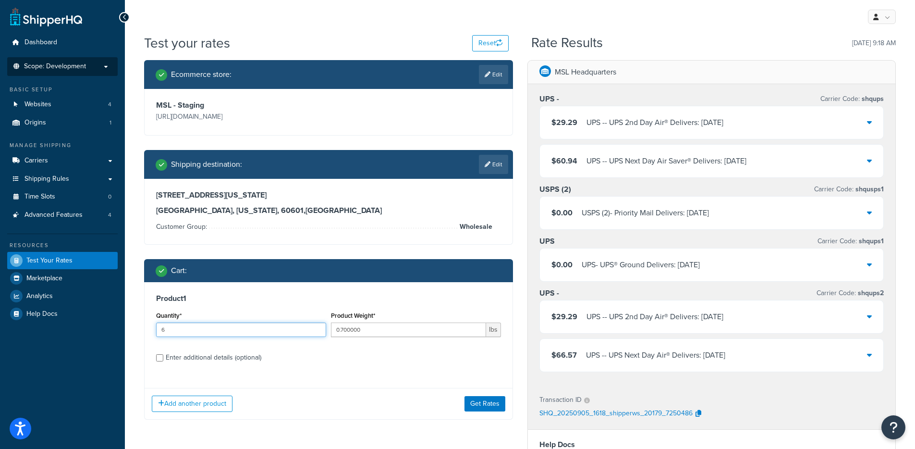
type input "6"
click at [317, 325] on input "6" at bounding box center [241, 329] width 170 height 14
click at [477, 406] on button "Get Rates" at bounding box center [485, 403] width 41 height 15
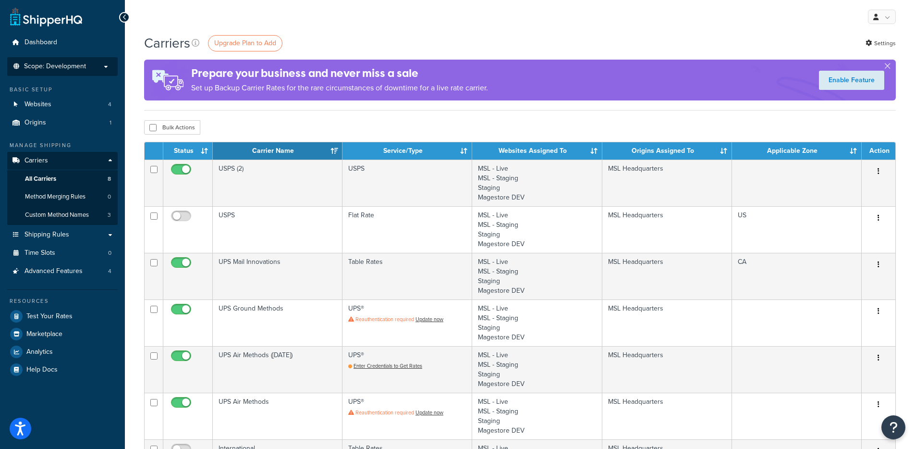
click at [96, 69] on p "Scope: Development" at bounding box center [63, 66] width 102 height 8
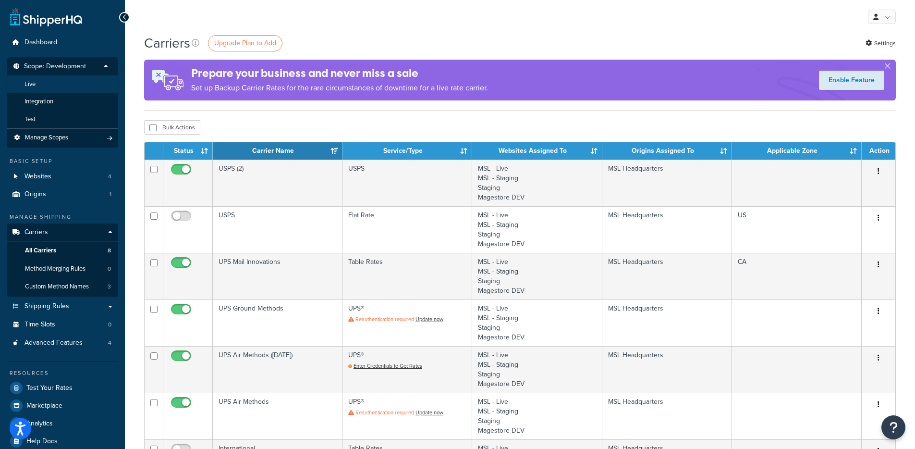
click at [68, 91] on li "Live" at bounding box center [62, 84] width 111 height 18
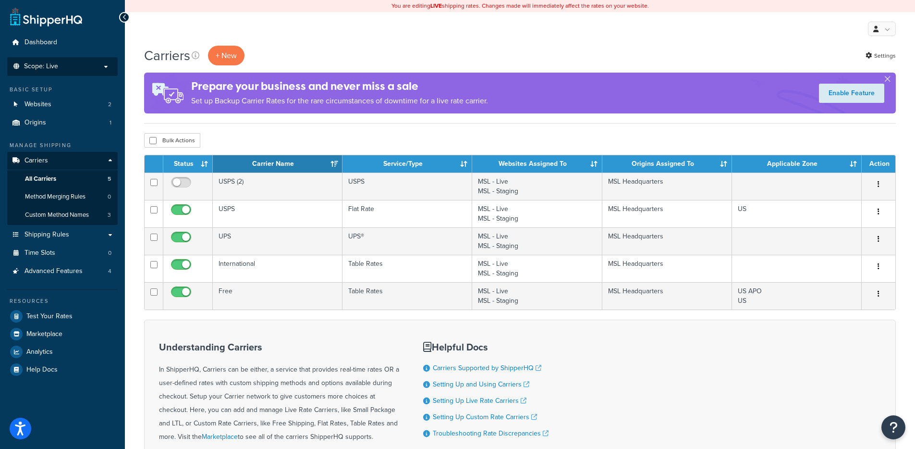
click at [100, 70] on p "Scope: Live" at bounding box center [63, 66] width 102 height 8
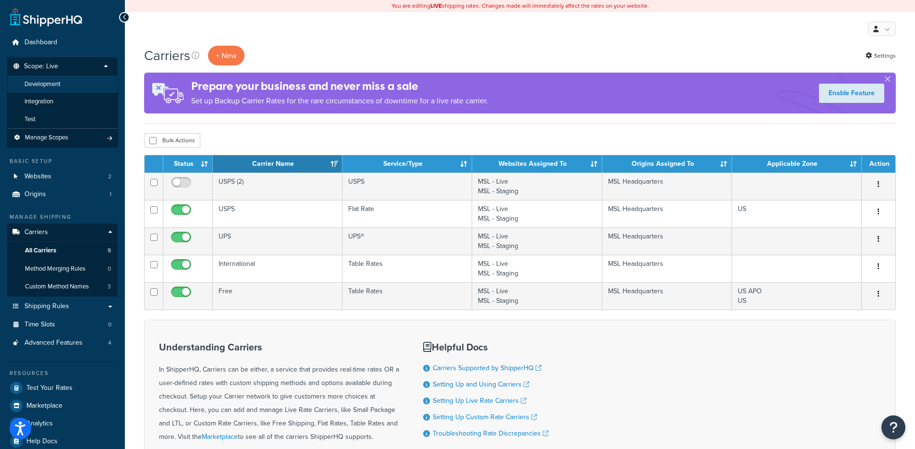
click at [67, 85] on li "Development" at bounding box center [62, 84] width 111 height 18
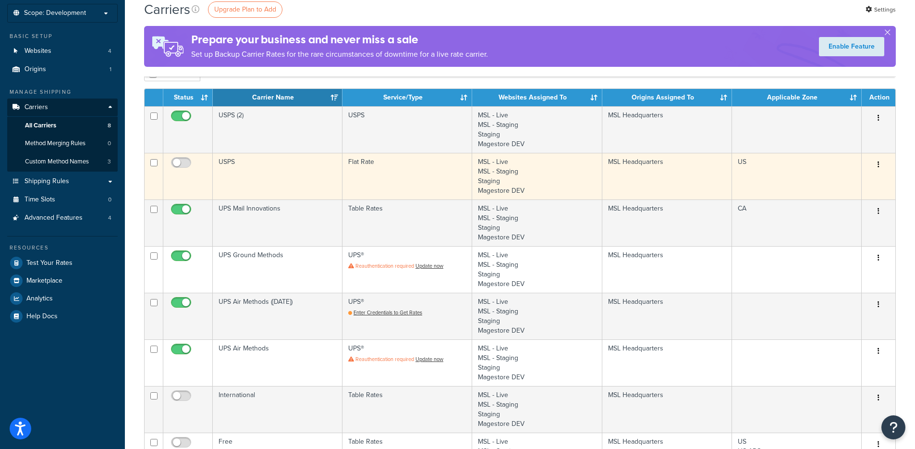
scroll to position [65, 0]
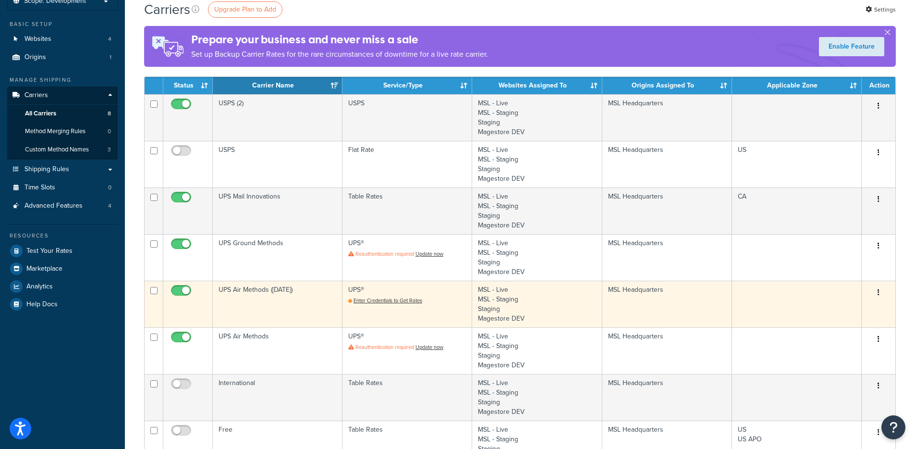
click at [273, 301] on td "UPS Air Methods ([DATE])" at bounding box center [278, 304] width 130 height 47
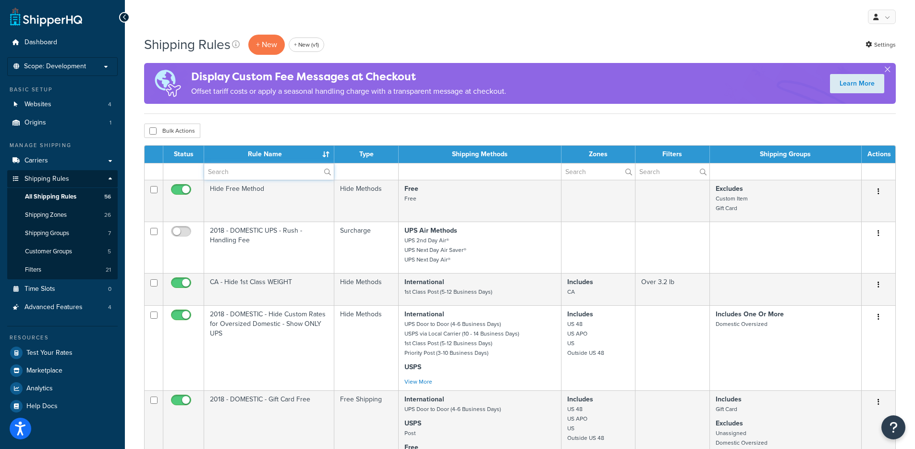
click at [238, 174] on input "text" at bounding box center [269, 171] width 130 height 16
type input "5"
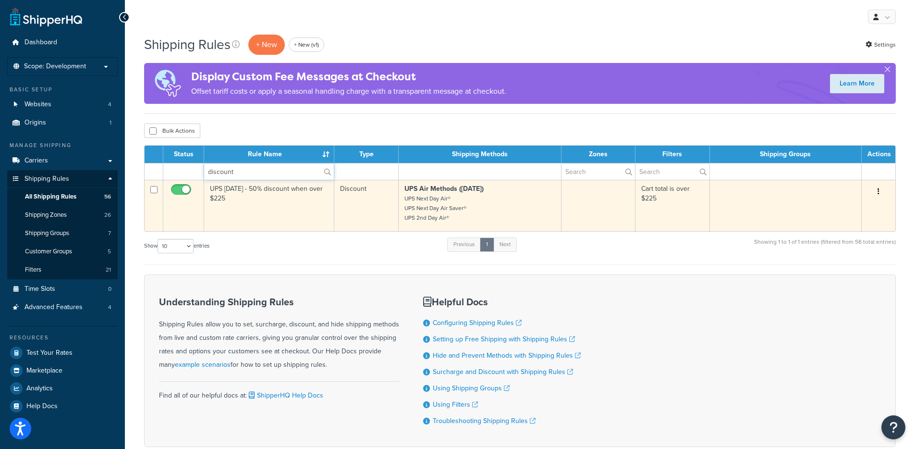
type input "discount"
click at [260, 204] on td "UPS [DATE] - 50% discount when over $225" at bounding box center [269, 205] width 130 height 51
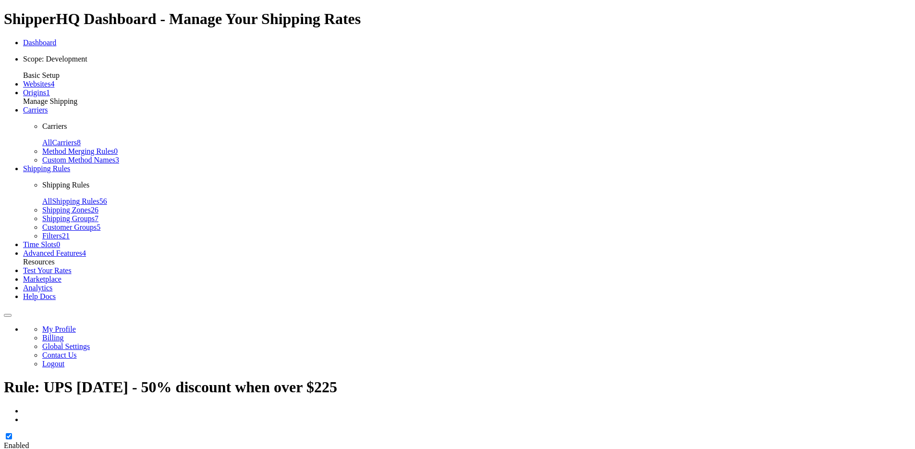
select select "PERCENTAGE"
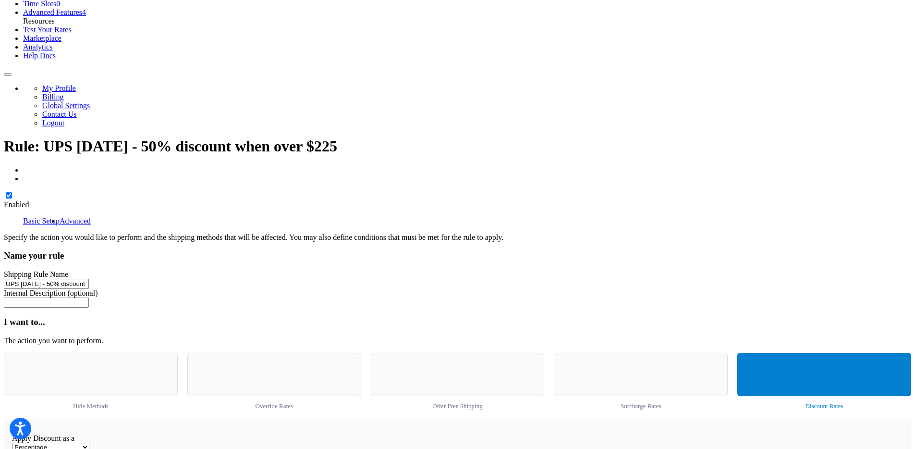
scroll to position [473, 0]
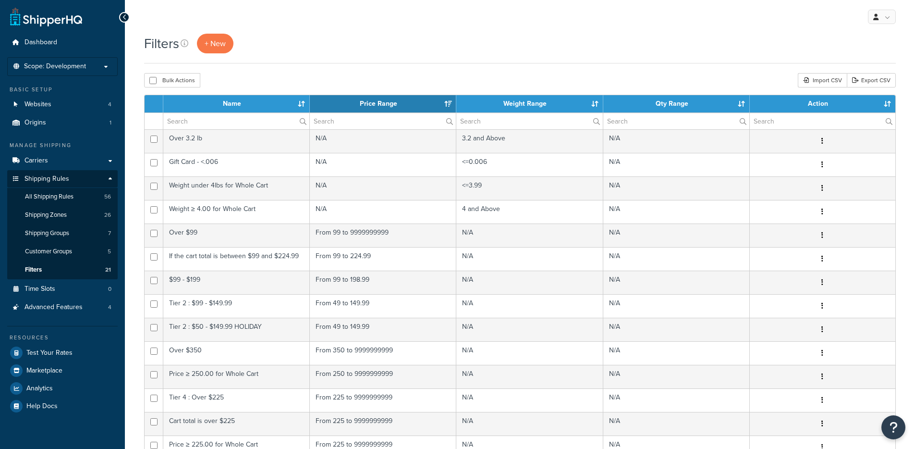
select select "15"
click at [270, 125] on input "text" at bounding box center [236, 121] width 146 height 16
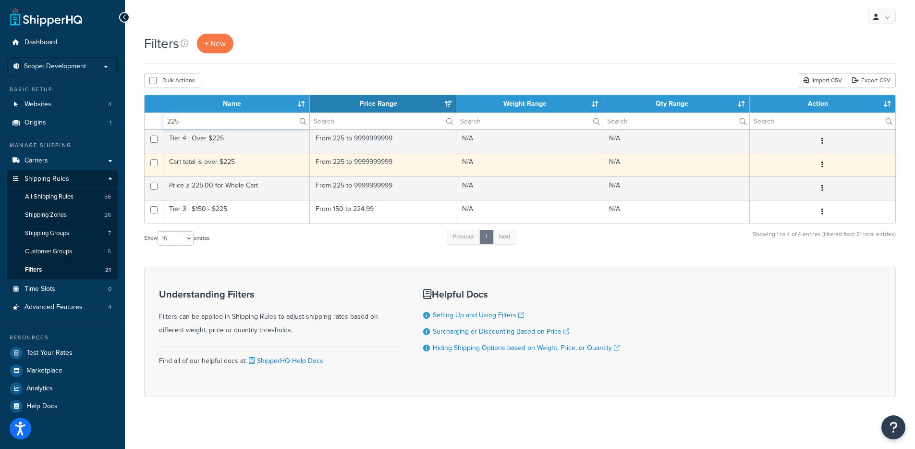
type input "225"
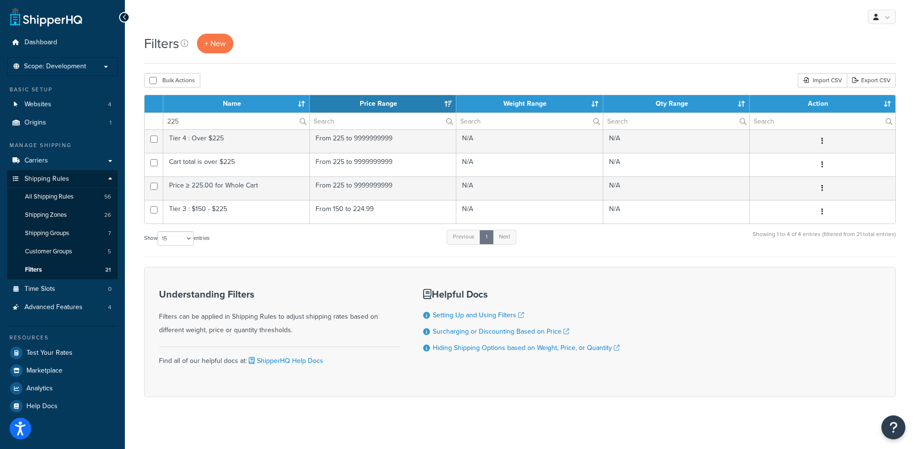
click at [255, 161] on td "Cart total is over $225" at bounding box center [236, 165] width 147 height 24
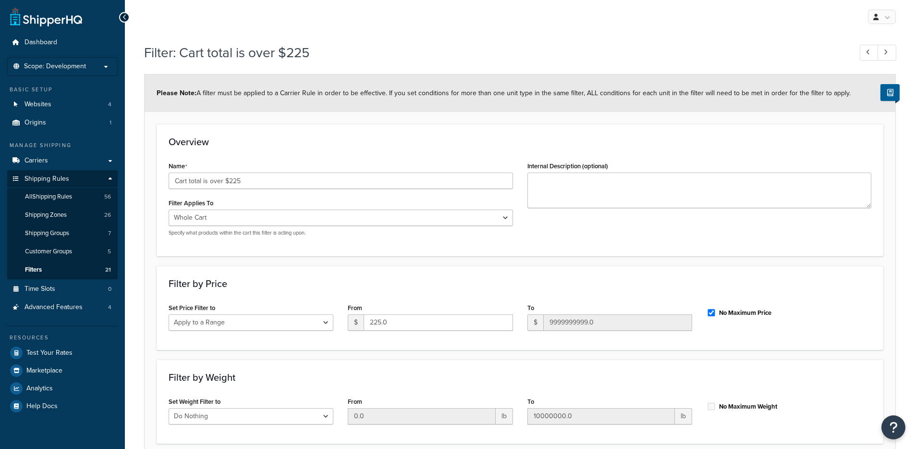
select select "range"
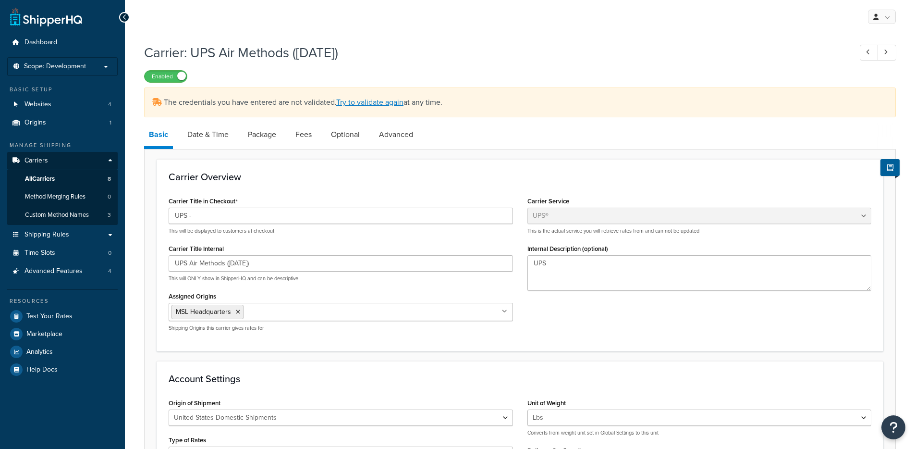
select select "ups"
click at [81, 183] on link "All Carriers 8" at bounding box center [62, 179] width 111 height 18
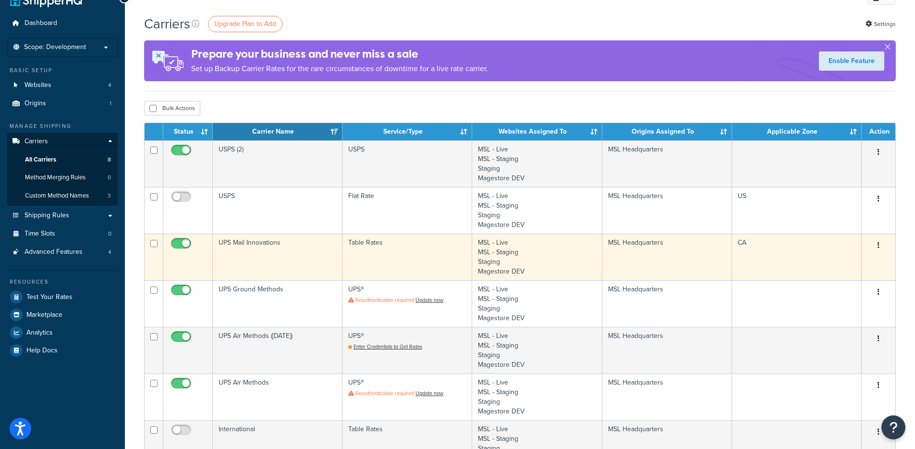
scroll to position [25, 0]
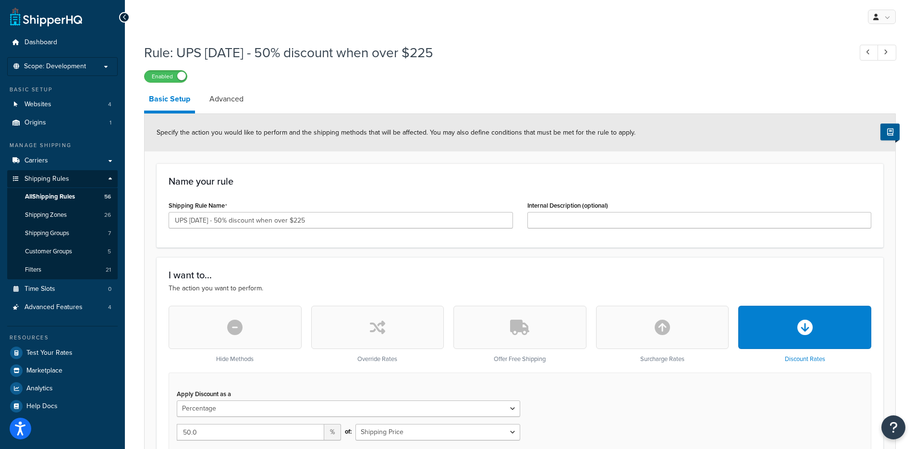
select select "PERCENTAGE"
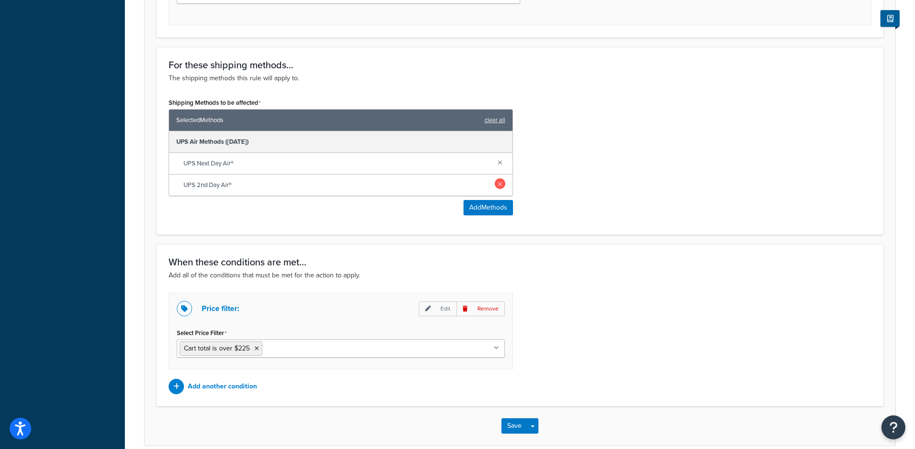
click at [502, 163] on link at bounding box center [500, 162] width 11 height 11
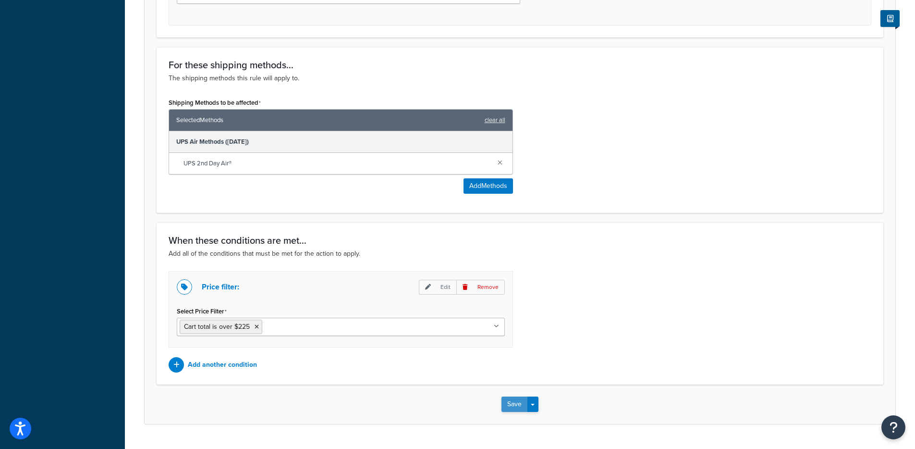
click at [518, 406] on button "Save" at bounding box center [515, 403] width 26 height 15
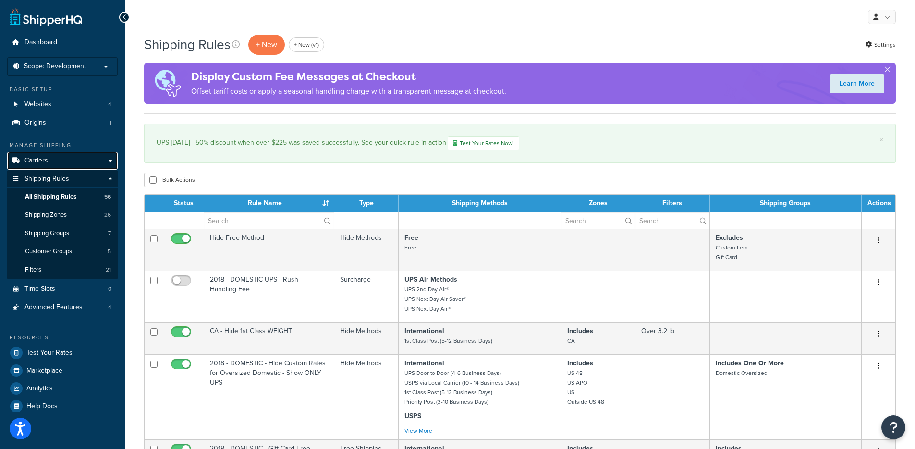
click at [66, 160] on link "Carriers" at bounding box center [62, 161] width 111 height 18
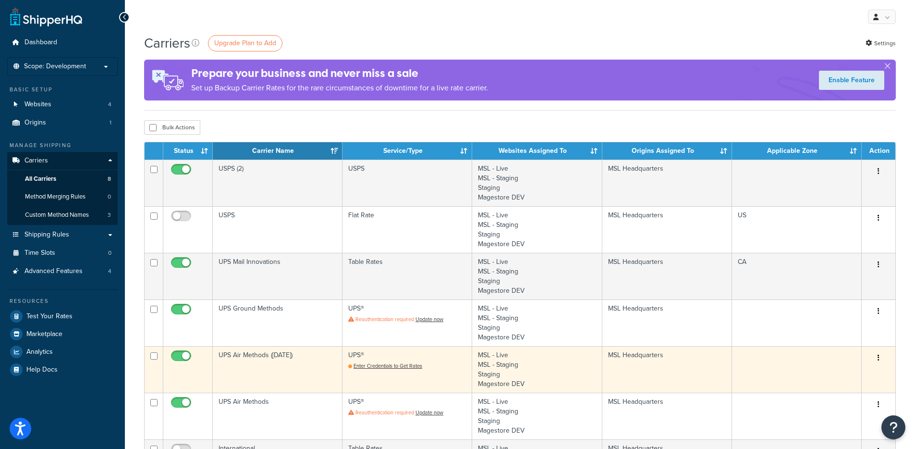
scroll to position [53, 0]
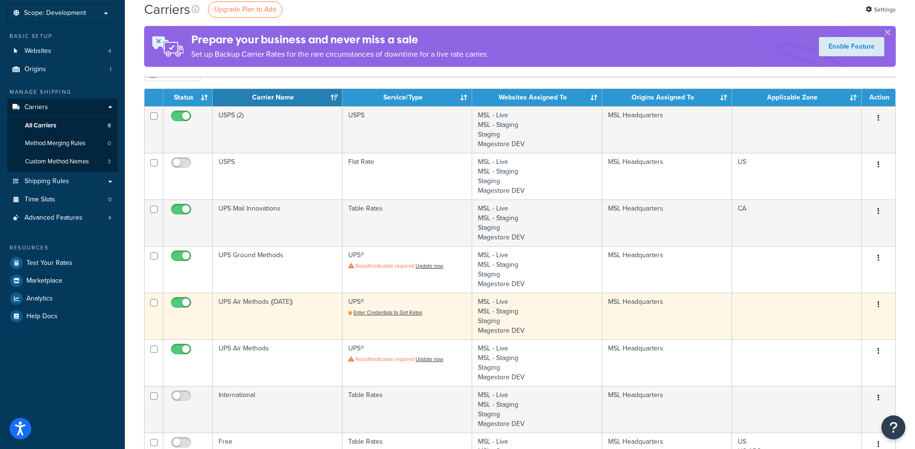
click at [281, 311] on td "UPS Air Methods ([DATE])" at bounding box center [278, 316] width 130 height 47
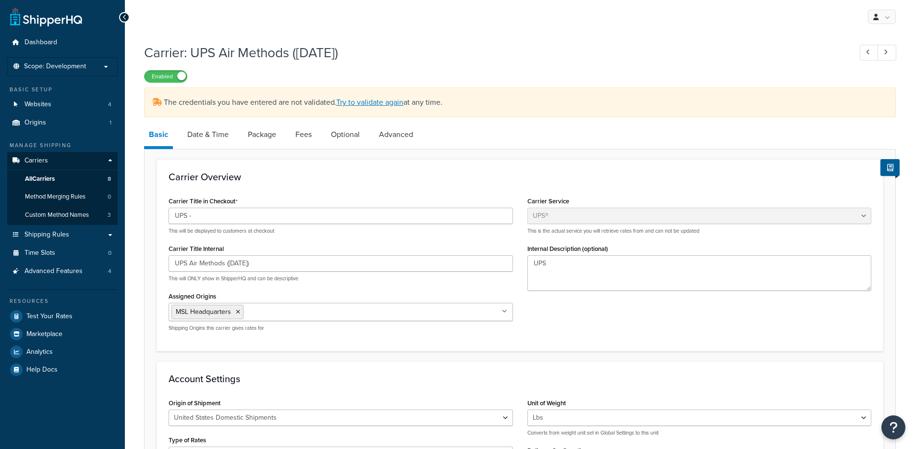
select select "ups"
click at [59, 181] on link "All Carriers 8" at bounding box center [62, 179] width 111 height 18
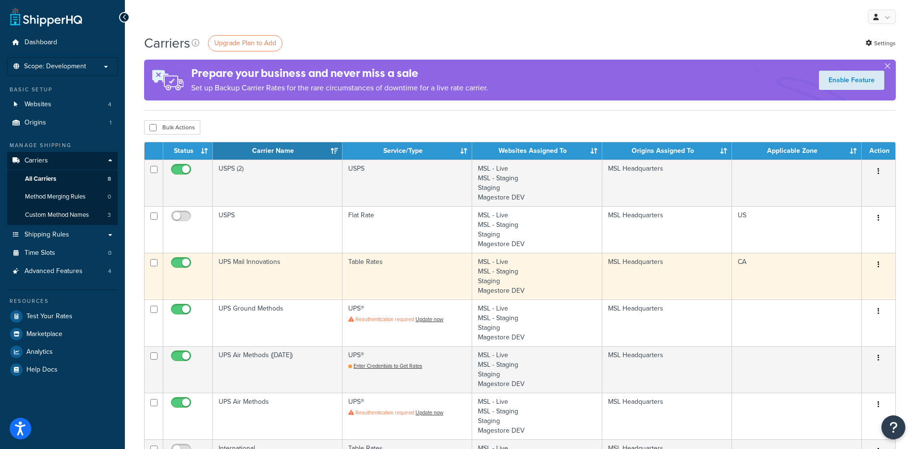
scroll to position [71, 0]
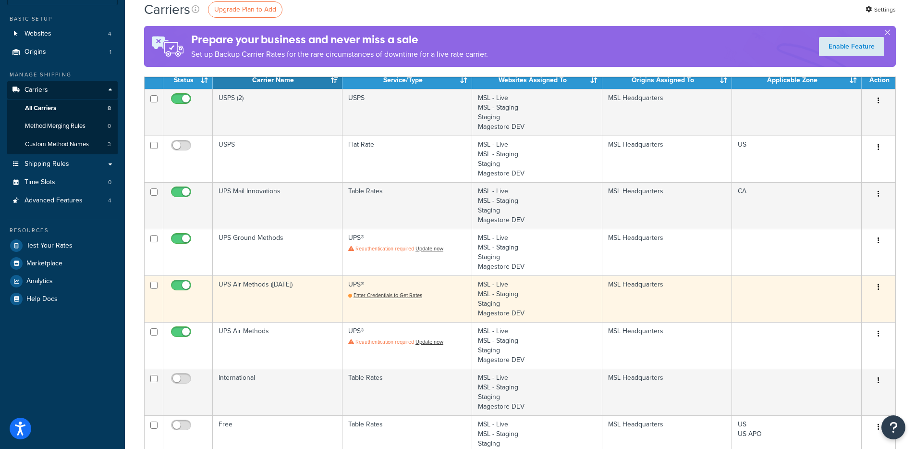
click at [291, 297] on td "UPS Air Methods ([DATE])" at bounding box center [278, 298] width 130 height 47
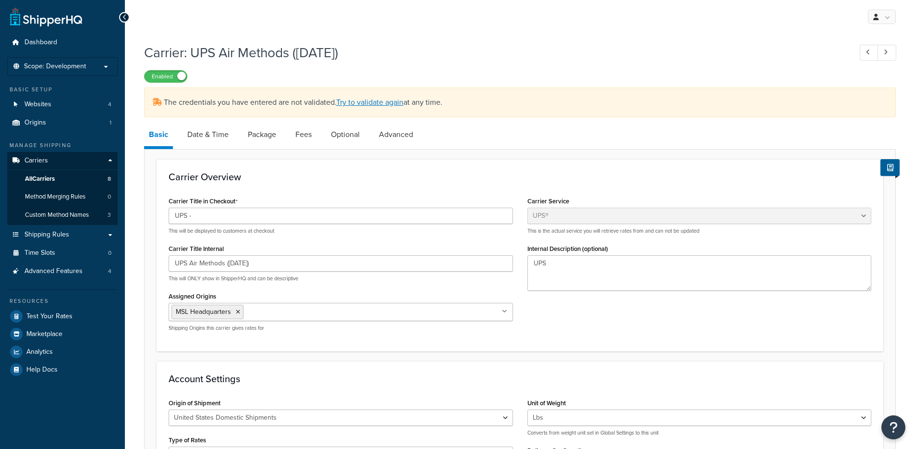
select select "ups"
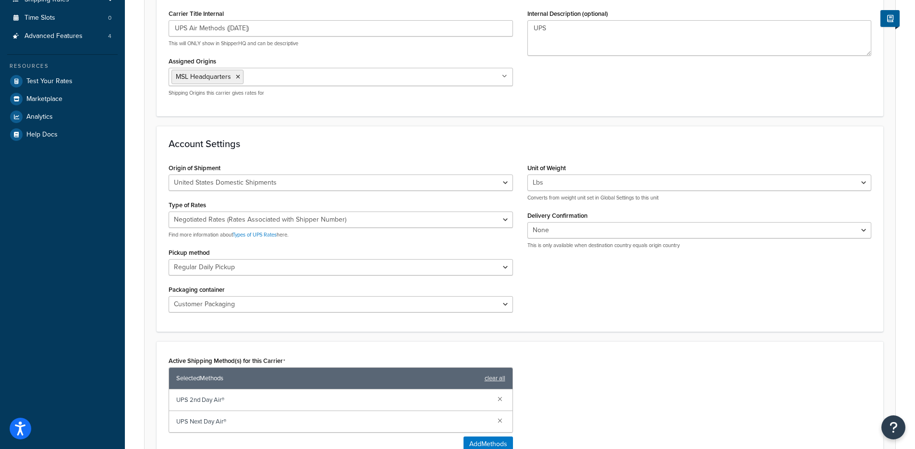
scroll to position [314, 0]
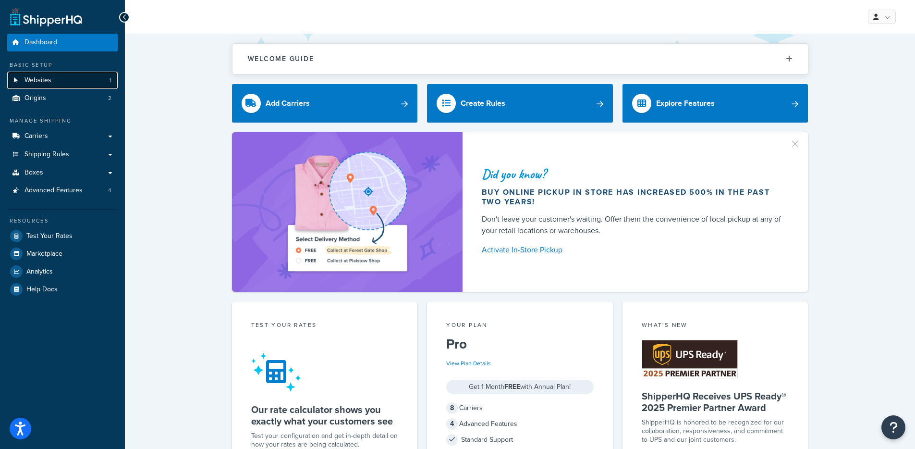
click at [72, 81] on link "Websites 1" at bounding box center [62, 81] width 111 height 18
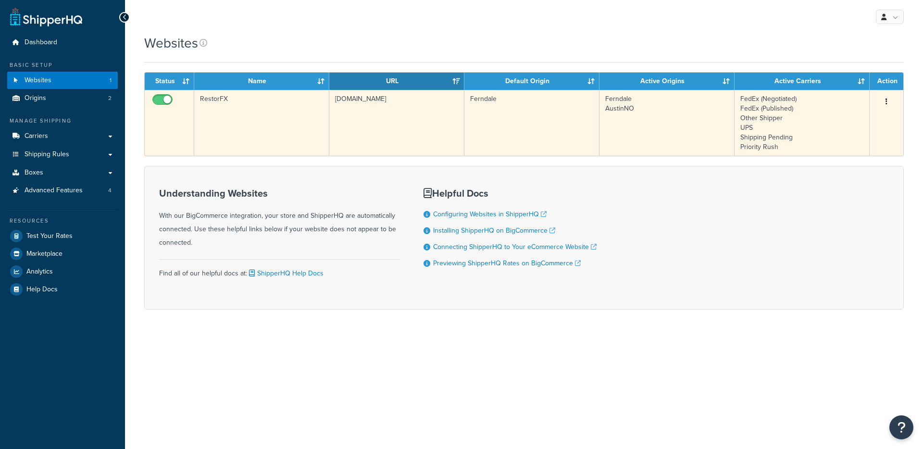
click at [247, 126] on td "RestorFX" at bounding box center [261, 123] width 135 height 66
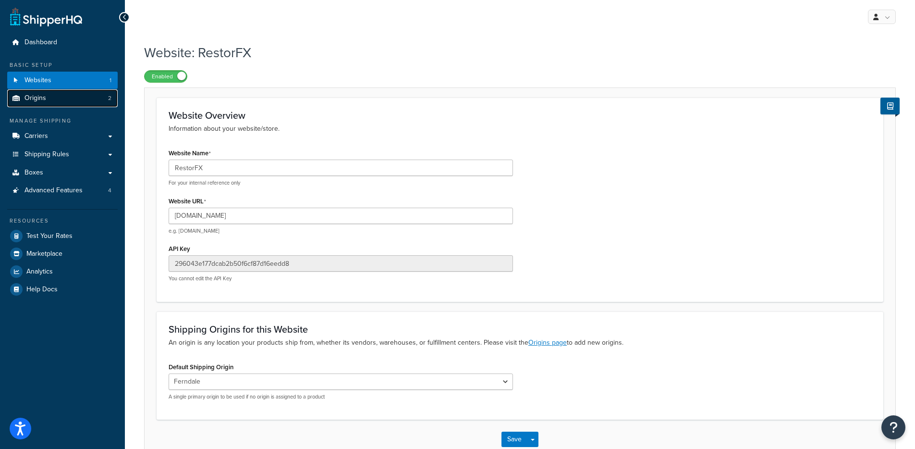
click at [66, 101] on link "Origins 2" at bounding box center [62, 98] width 111 height 18
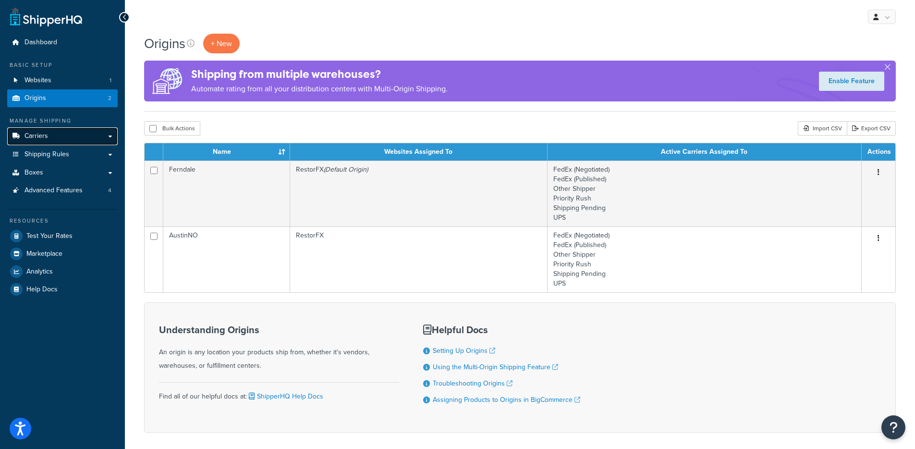
click at [73, 140] on link "Carriers" at bounding box center [62, 136] width 111 height 18
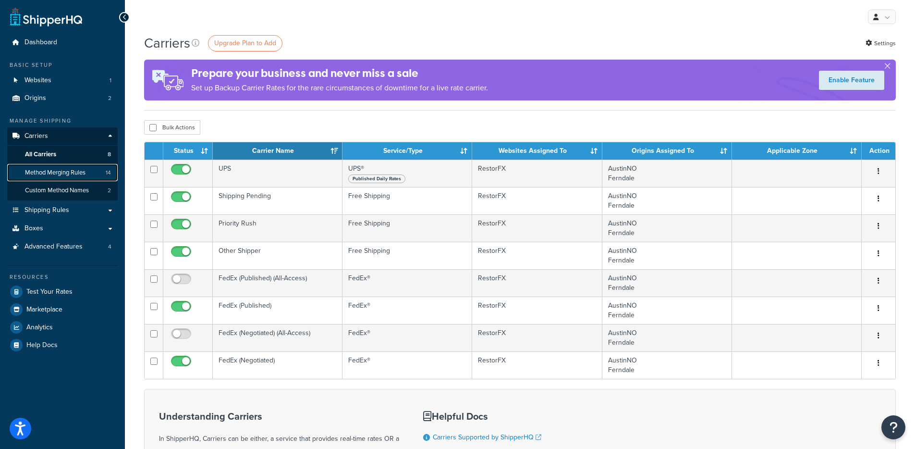
click at [73, 170] on span "Method Merging Rules" at bounding box center [55, 173] width 61 height 8
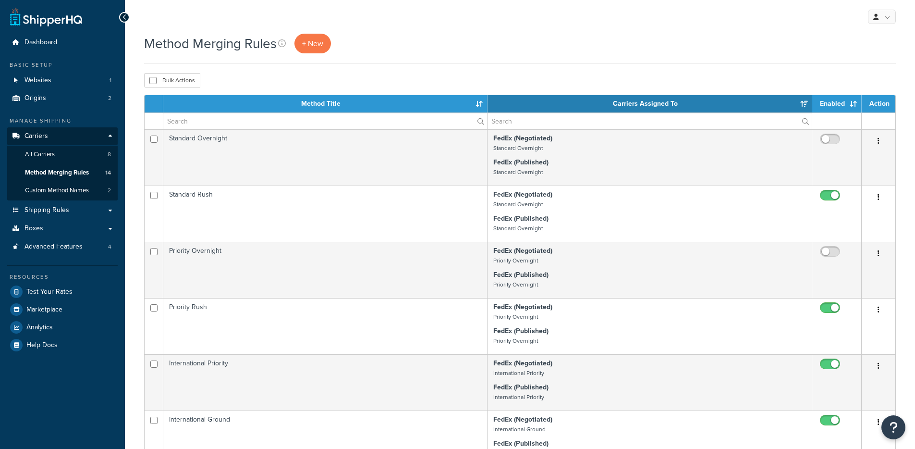
select select "15"
click at [104, 190] on link "Custom Method Names 2" at bounding box center [62, 191] width 111 height 18
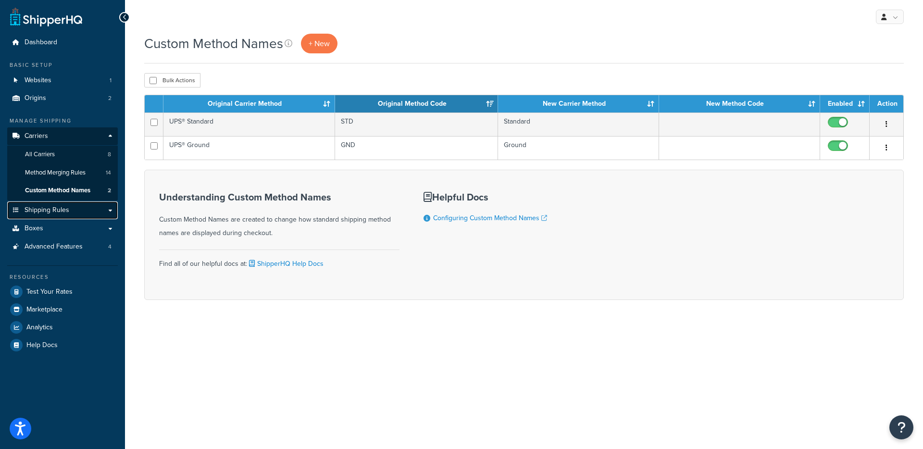
click at [64, 211] on span "Shipping Rules" at bounding box center [47, 210] width 45 height 8
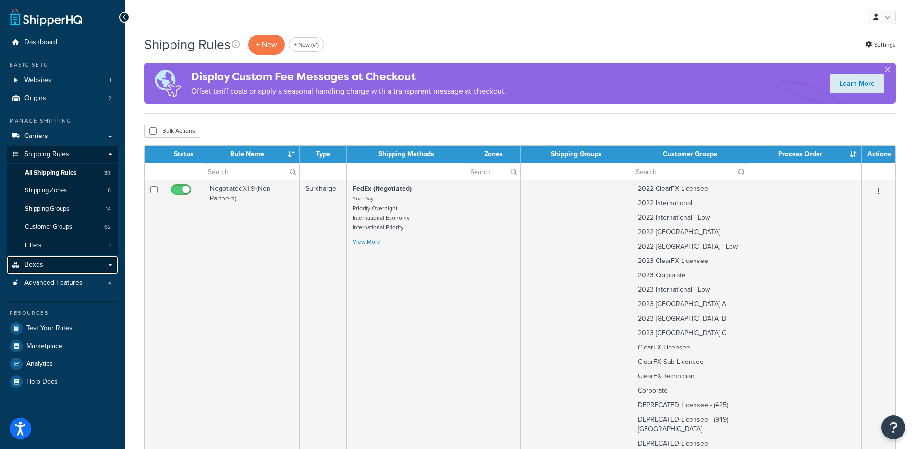
click at [78, 264] on link "Boxes" at bounding box center [62, 265] width 111 height 18
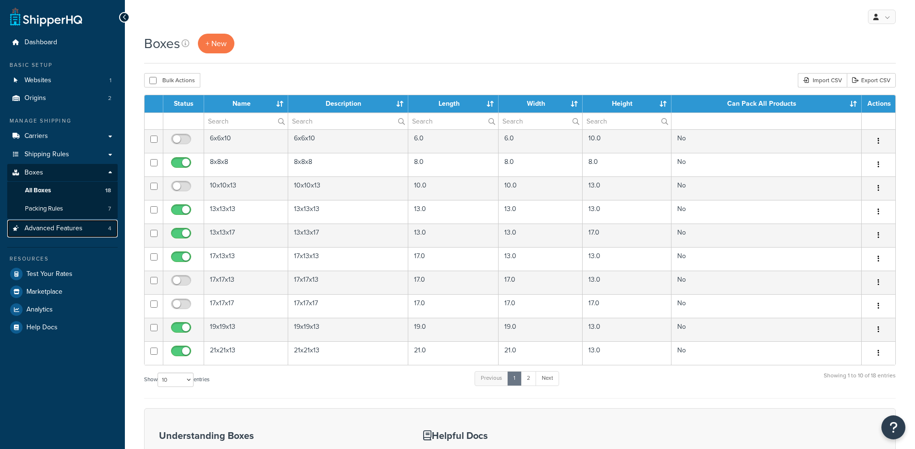
click at [70, 230] on span "Advanced Features" at bounding box center [54, 228] width 58 height 8
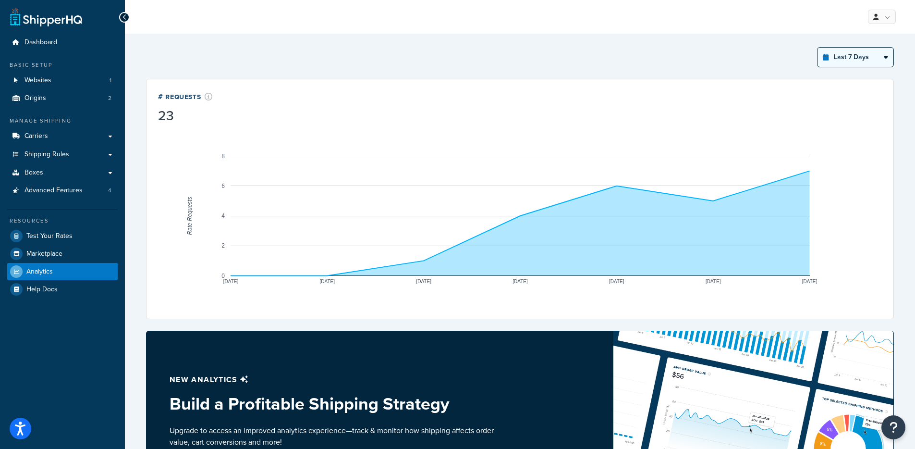
click at [864, 62] on select "Last 24 Hours Last 7 Days Last 30 Days Last 3 Months Last 6 Months Last 12 Mont…" at bounding box center [856, 57] width 76 height 19
select select "last_24_hours"
click at [818, 48] on select "Last 24 Hours Last 7 Days Last 30 Days Last 3 Months Last 6 Months Last 12 Mont…" at bounding box center [856, 57] width 76 height 19
